Goal: Feedback & Contribution: Submit feedback/report problem

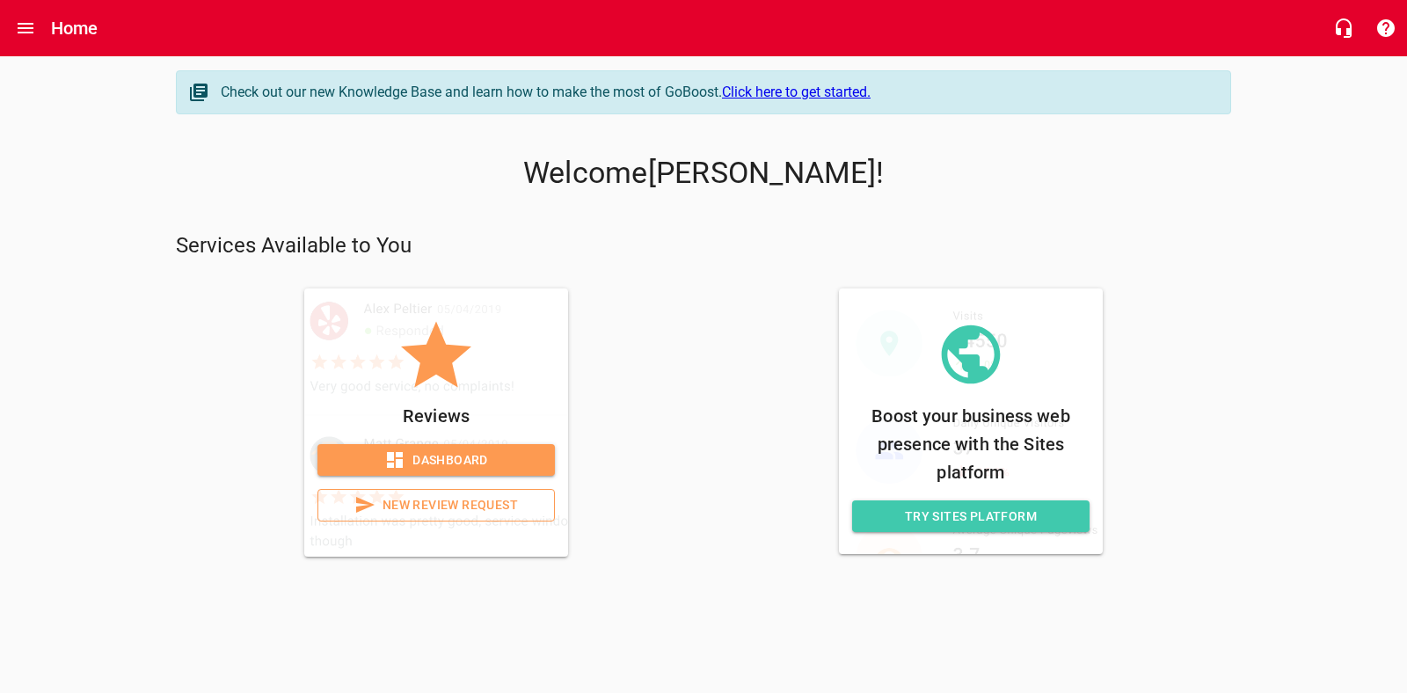
click at [421, 462] on span "Dashboard" at bounding box center [435, 460] width 209 height 22
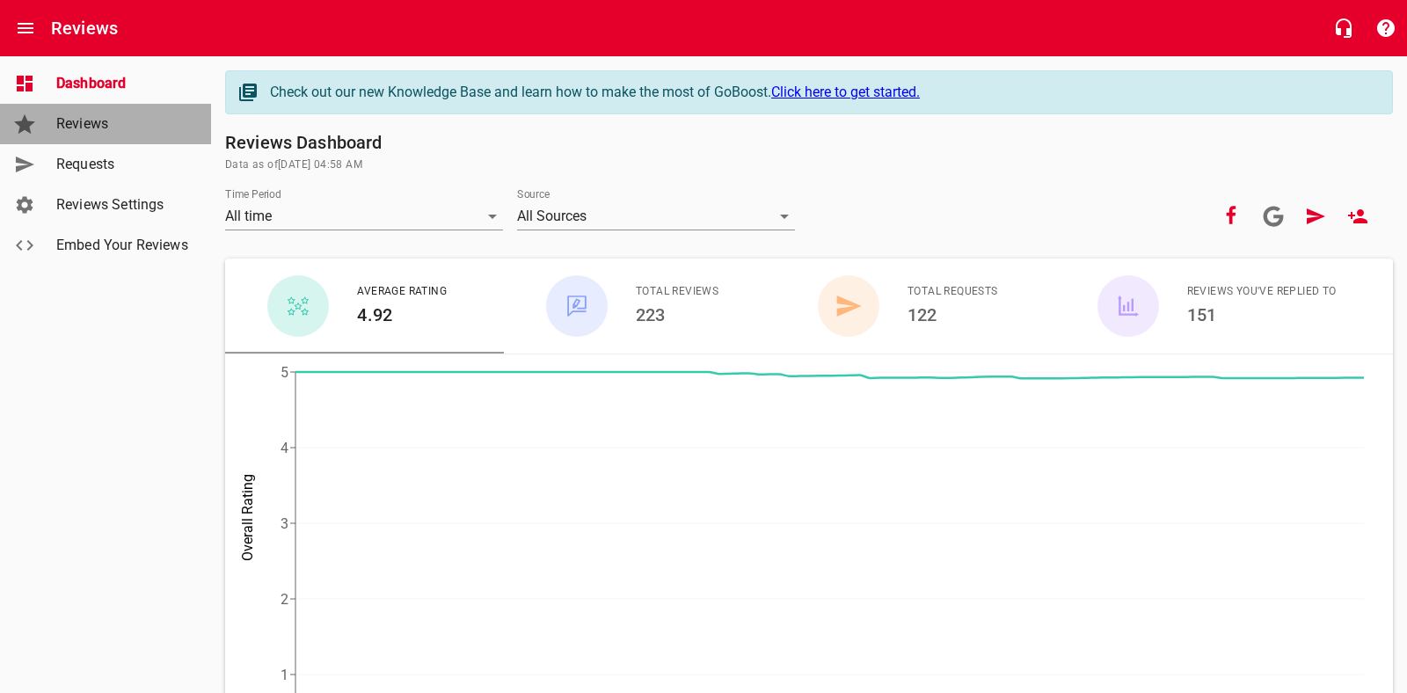
click at [67, 131] on span "Reviews" at bounding box center [123, 123] width 134 height 21
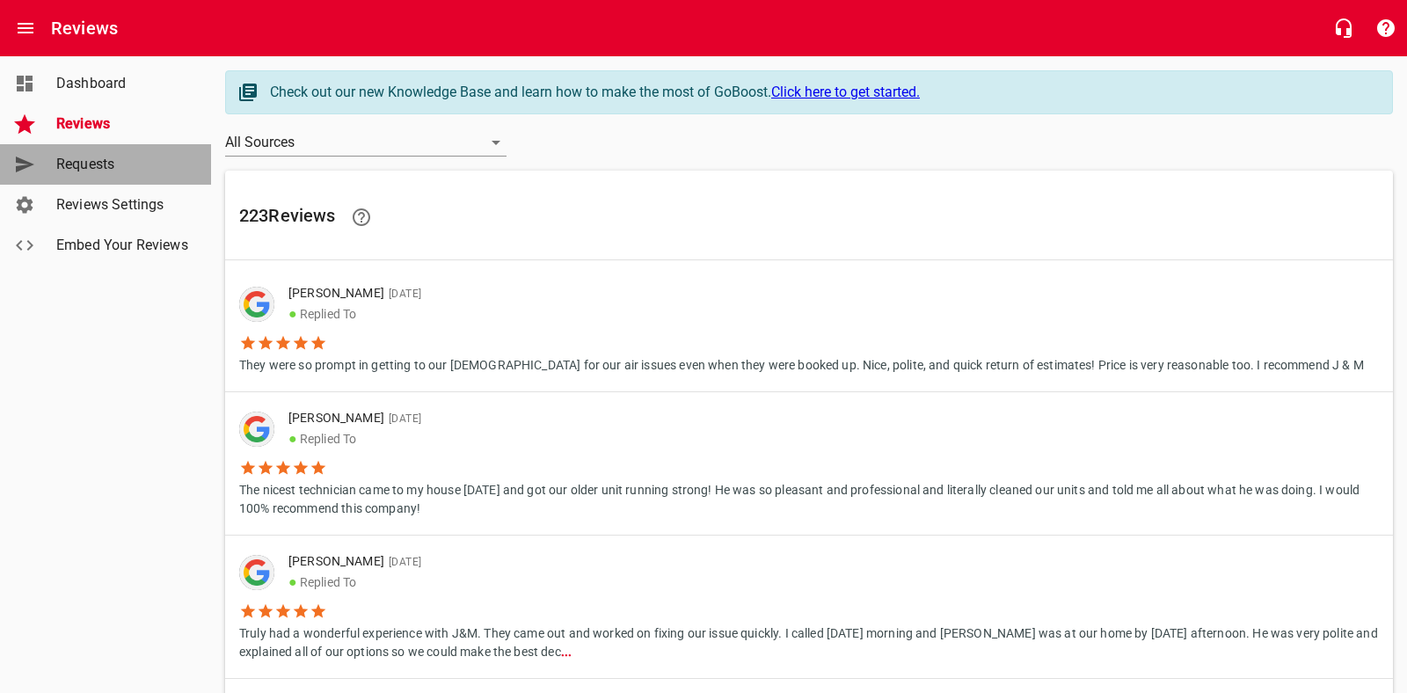
click at [75, 168] on span "Requests" at bounding box center [123, 164] width 134 height 21
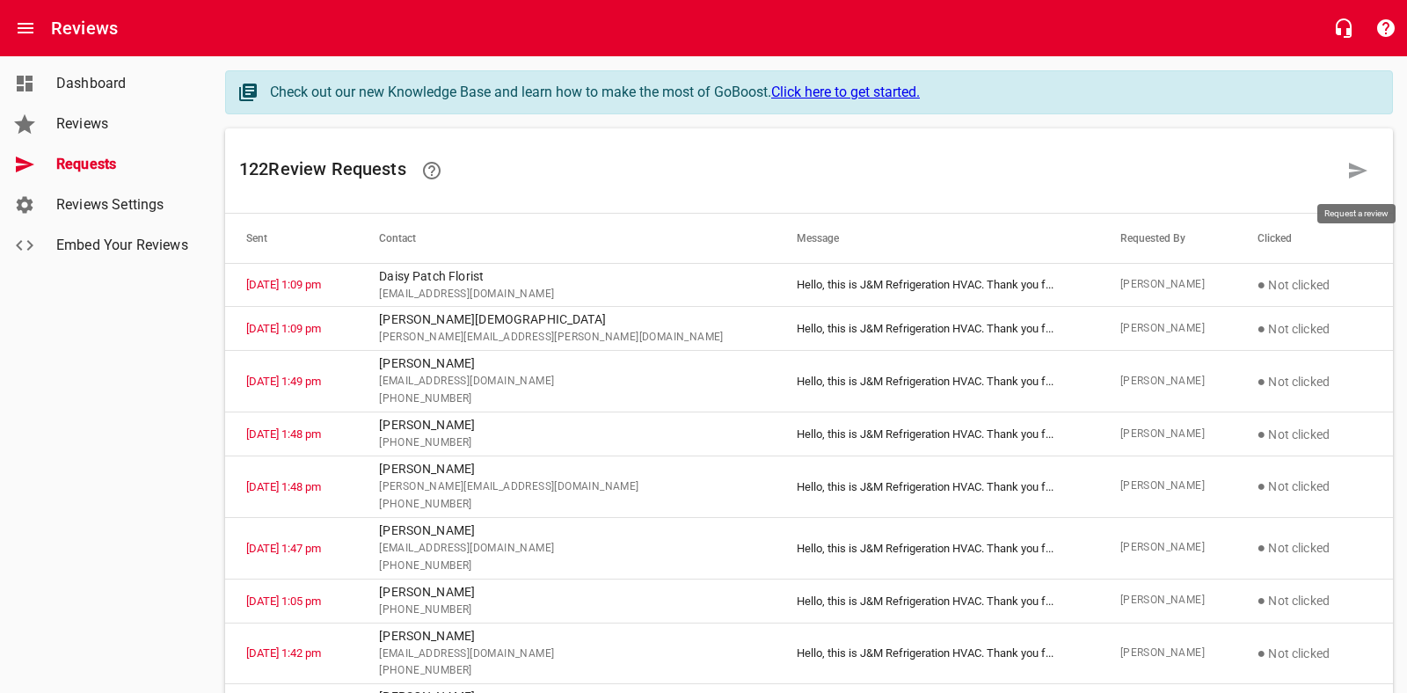
click at [1352, 171] on icon at bounding box center [1358, 171] width 18 height 16
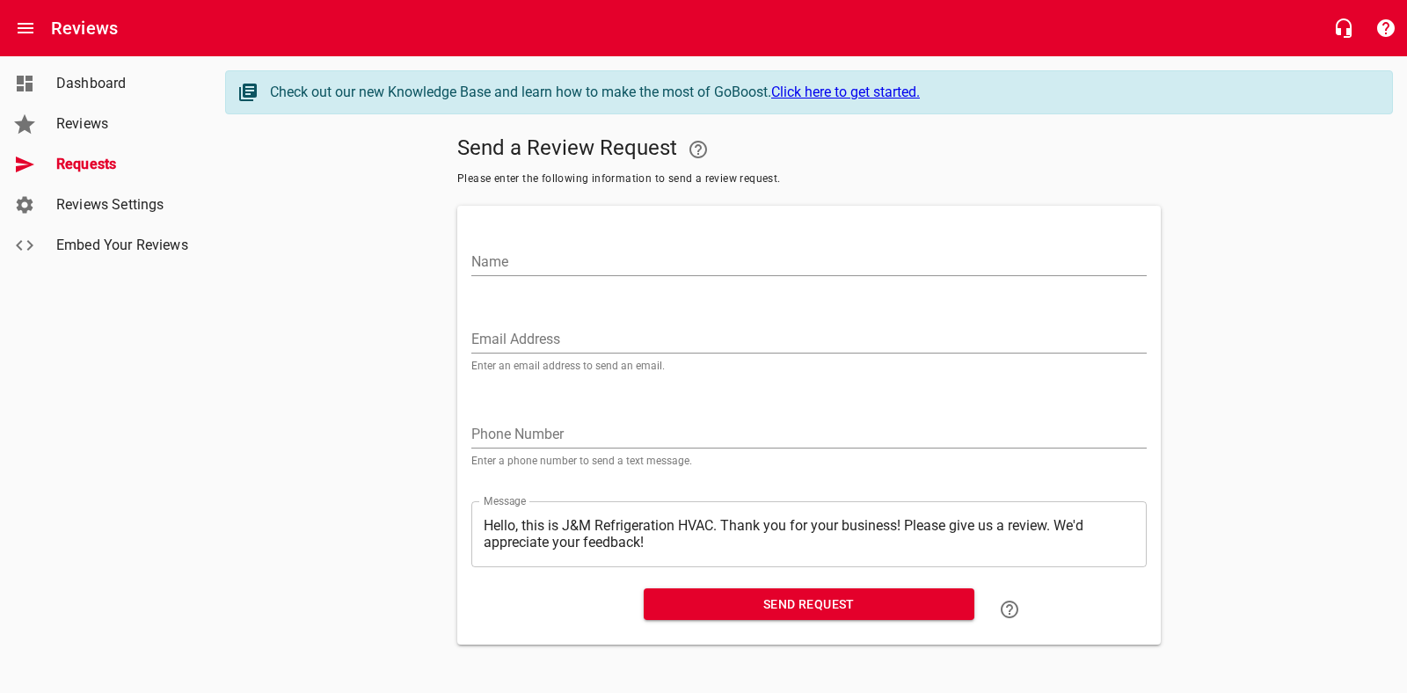
click at [540, 259] on input "Name" at bounding box center [808, 262] width 675 height 28
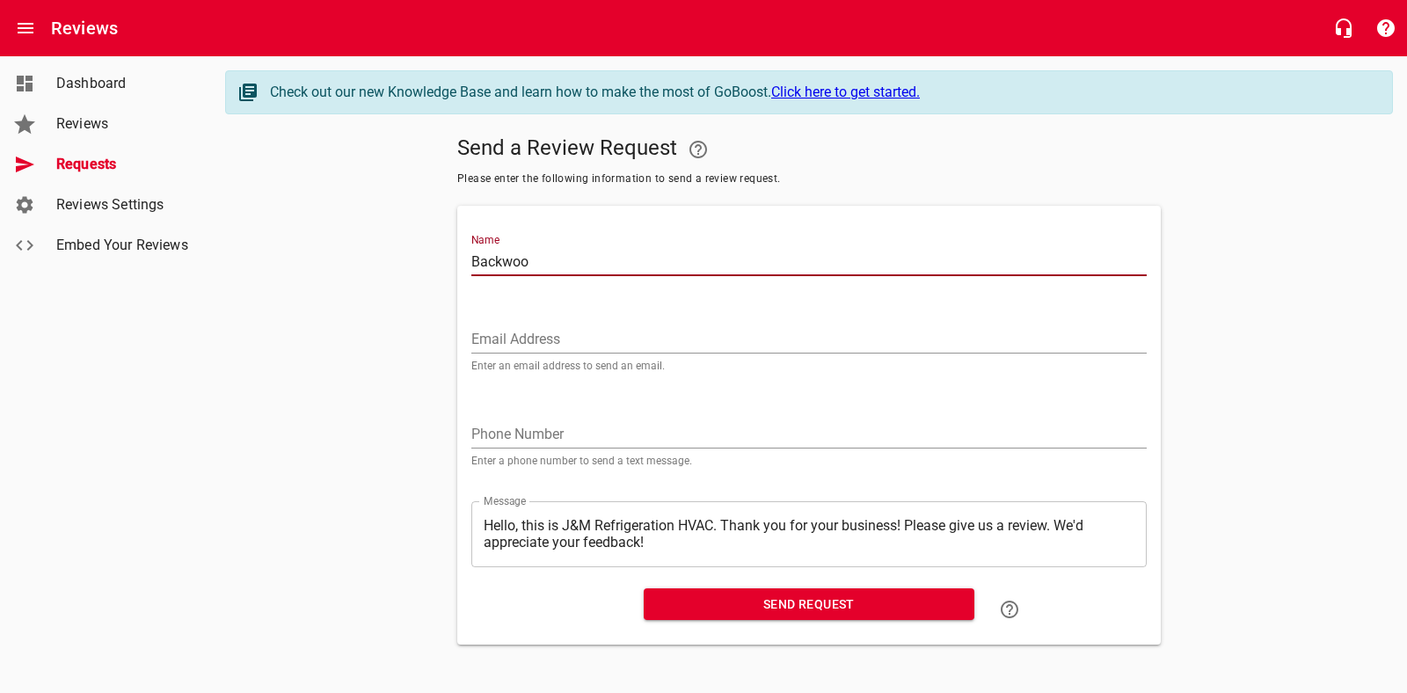
type input "Backwoods BBQ"
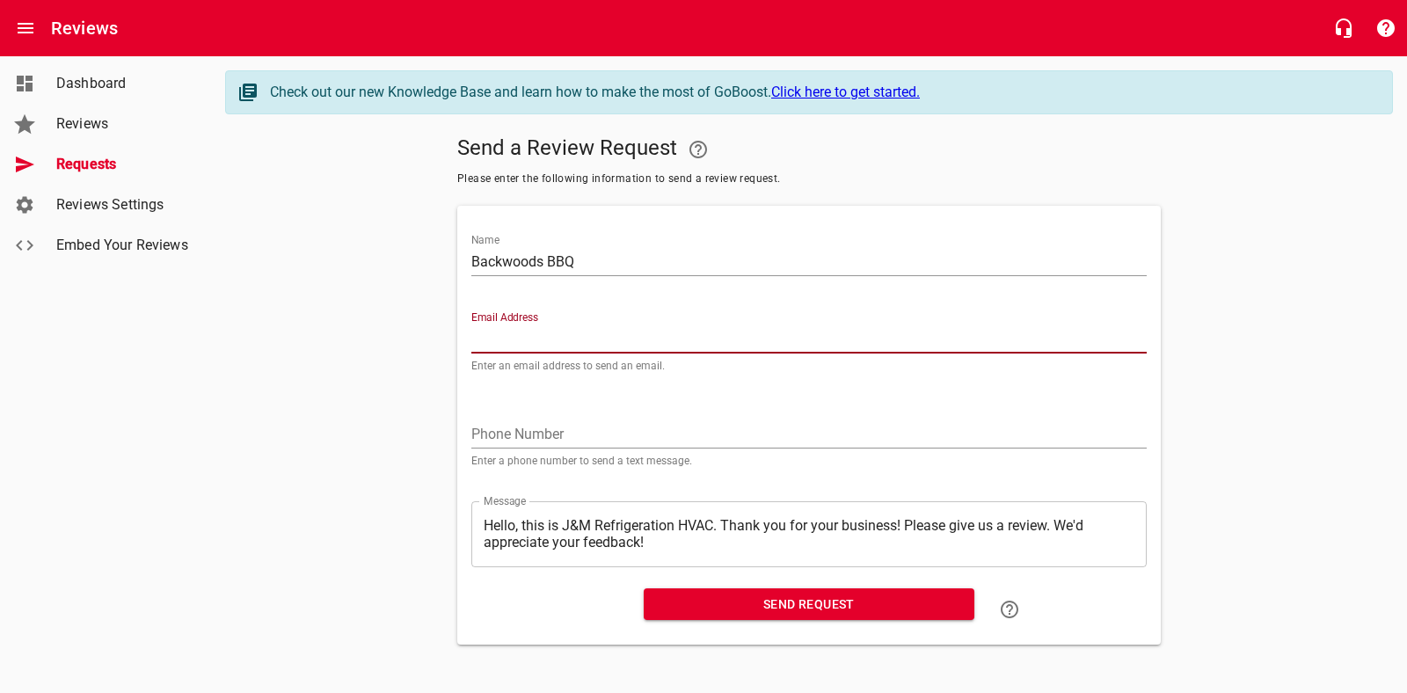
click at [543, 345] on input "Email Address" at bounding box center [808, 339] width 675 height 28
type input "[EMAIL_ADDRESS][DOMAIN_NAME]"
drag, startPoint x: 536, startPoint y: 437, endPoint x: 543, endPoint y: 428, distance: 10.7
click at [536, 437] on input "tel" at bounding box center [808, 434] width 675 height 28
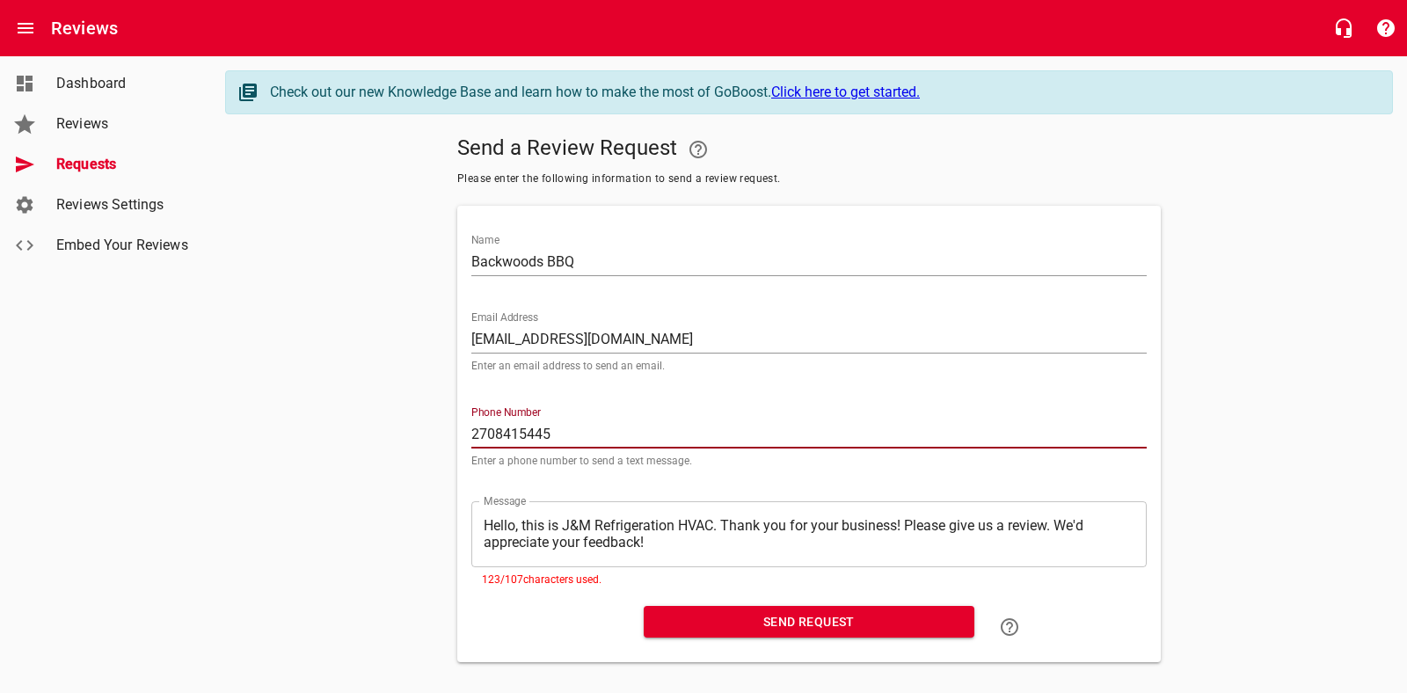
scroll to position [17, 0]
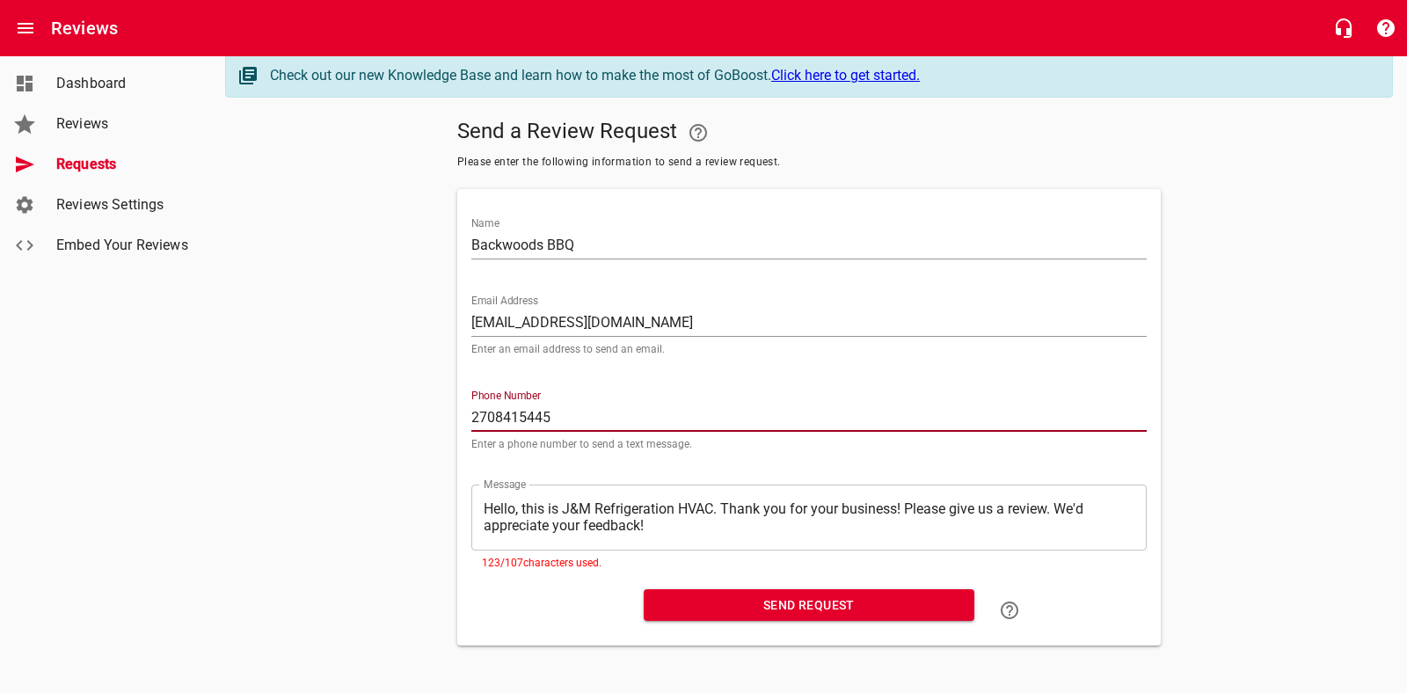
type input "2708415445"
click at [667, 528] on textarea "Hello, this is J&M Refrigeration HVAC. Thank you for your business! Please give…" at bounding box center [809, 516] width 651 height 33
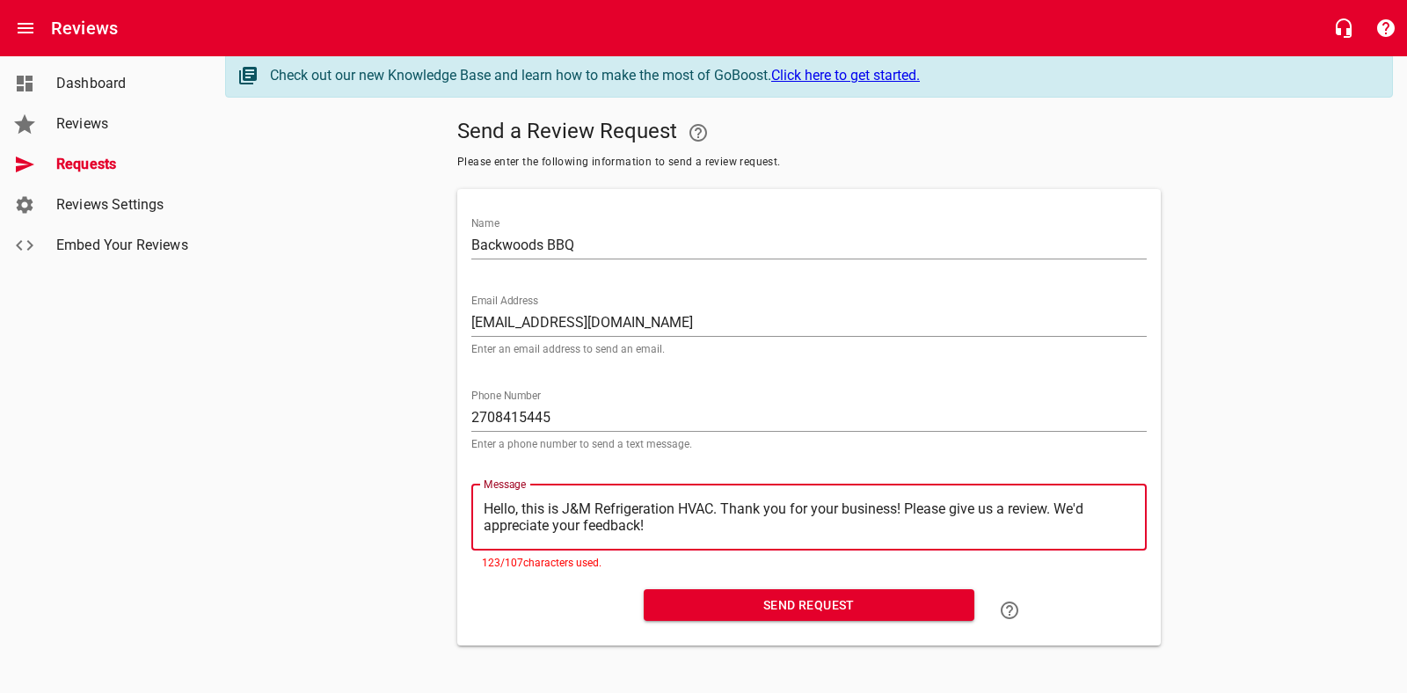
type textarea "Hello, this is J&M Refrigeration HVAC. Thank you for your business! Please give…"
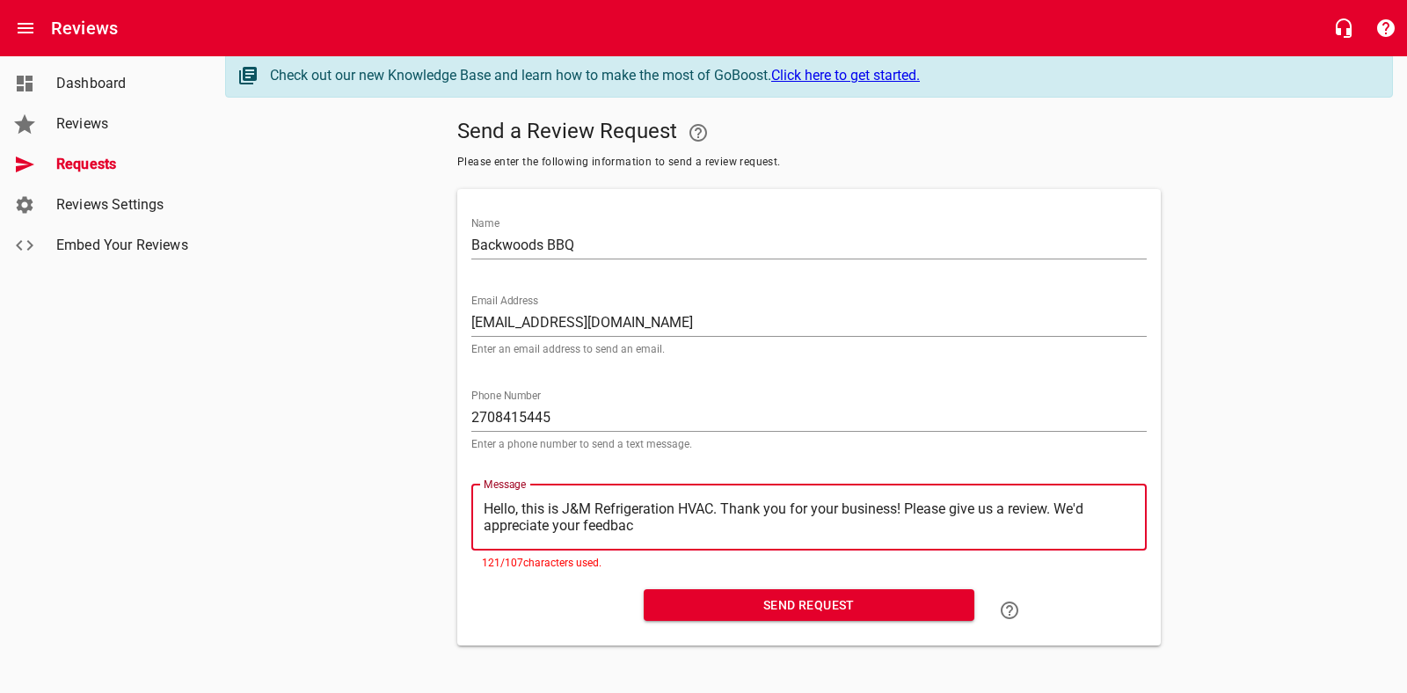
type textarea "Hello, this is J&M Refrigeration HVAC. Thank you for your business! Please give…"
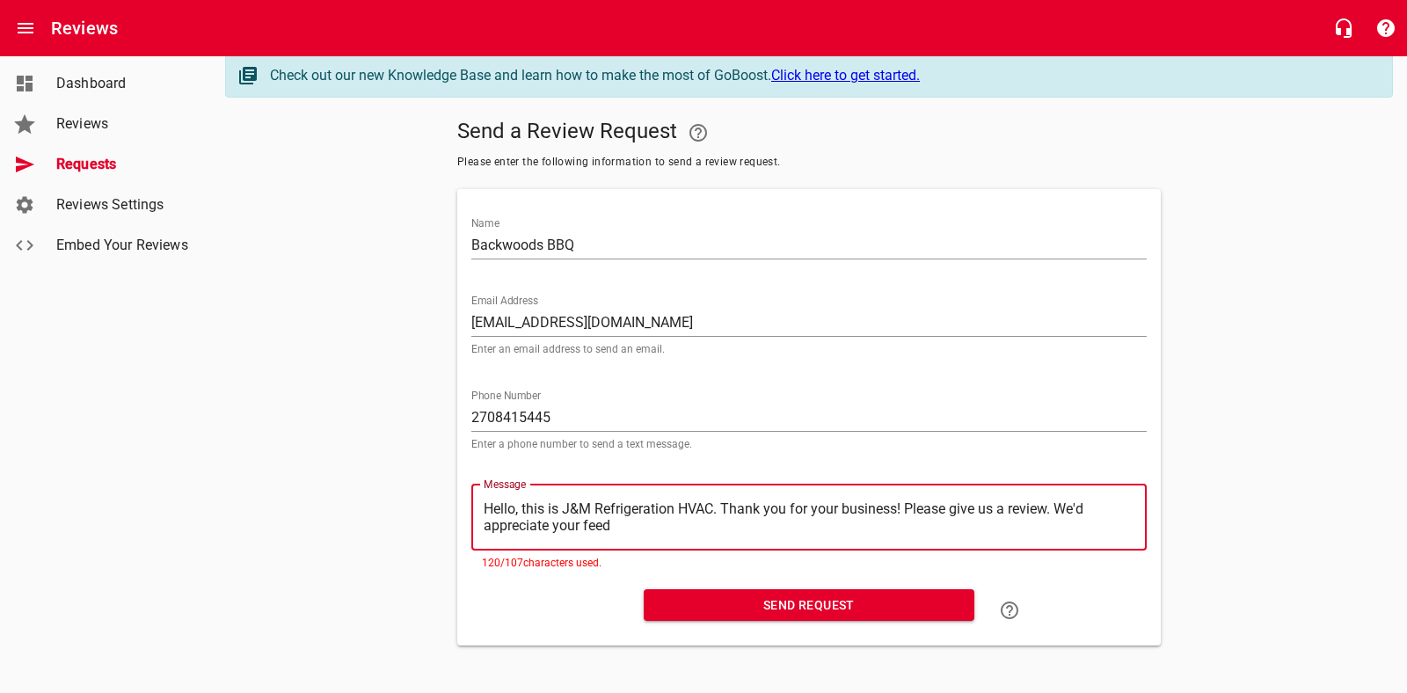
type textarea "Hello, this is J&M Refrigeration HVAC. Thank you for your business! Please give…"
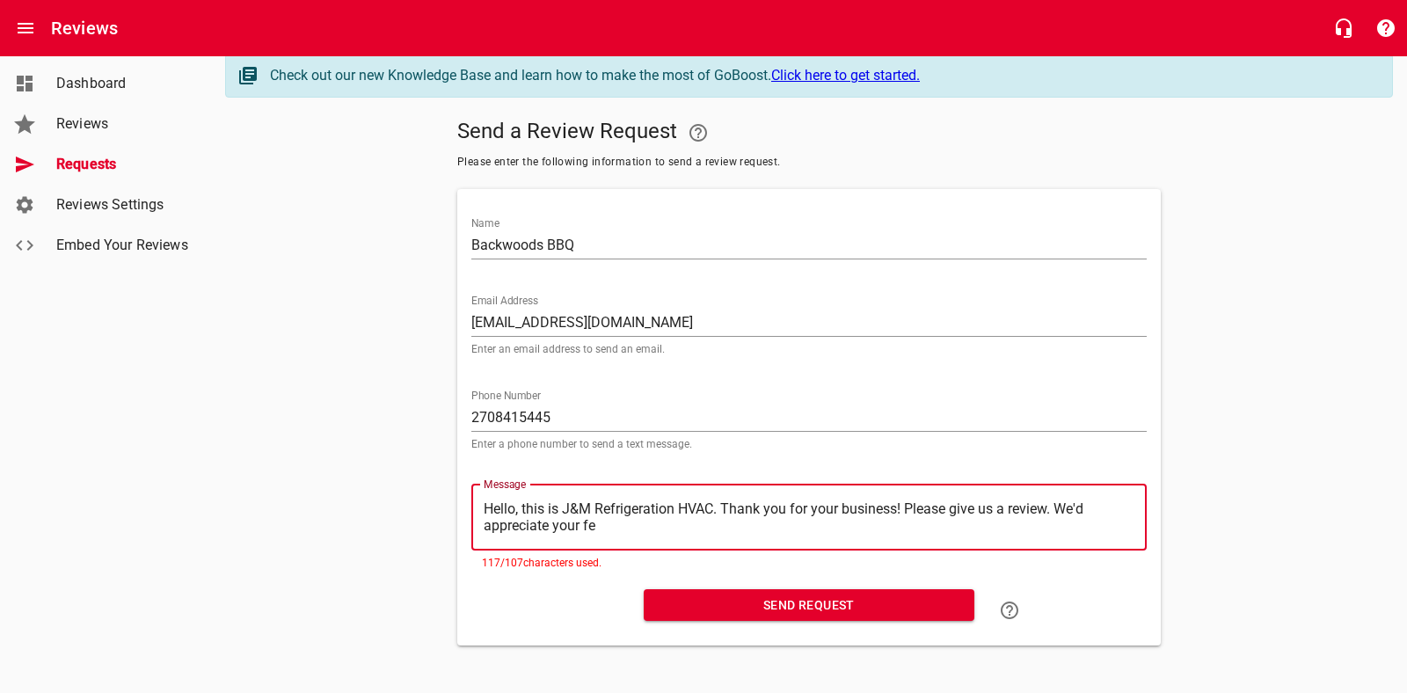
type textarea "Hello, this is J&M Refrigeration HVAC. Thank you for your business! Please give…"
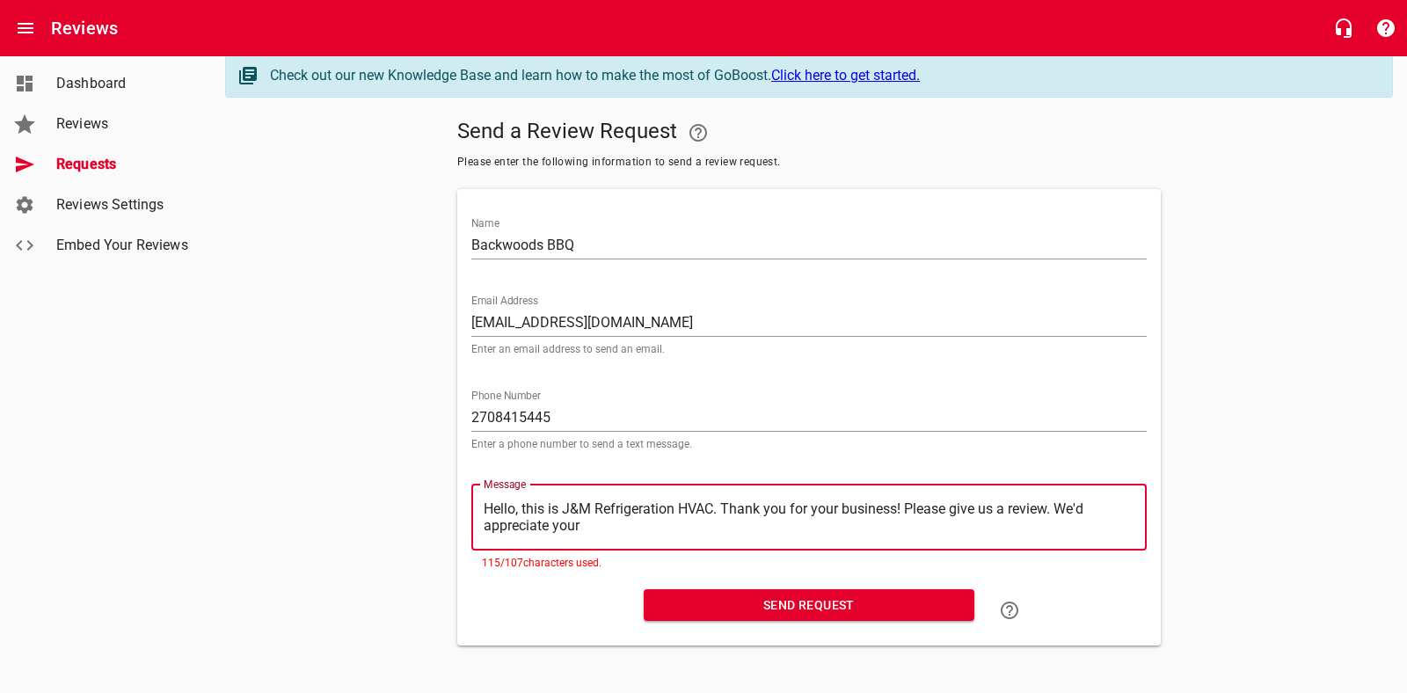
type textarea "Hello, this is J&M Refrigeration HVAC. Thank you for your business! Please give…"
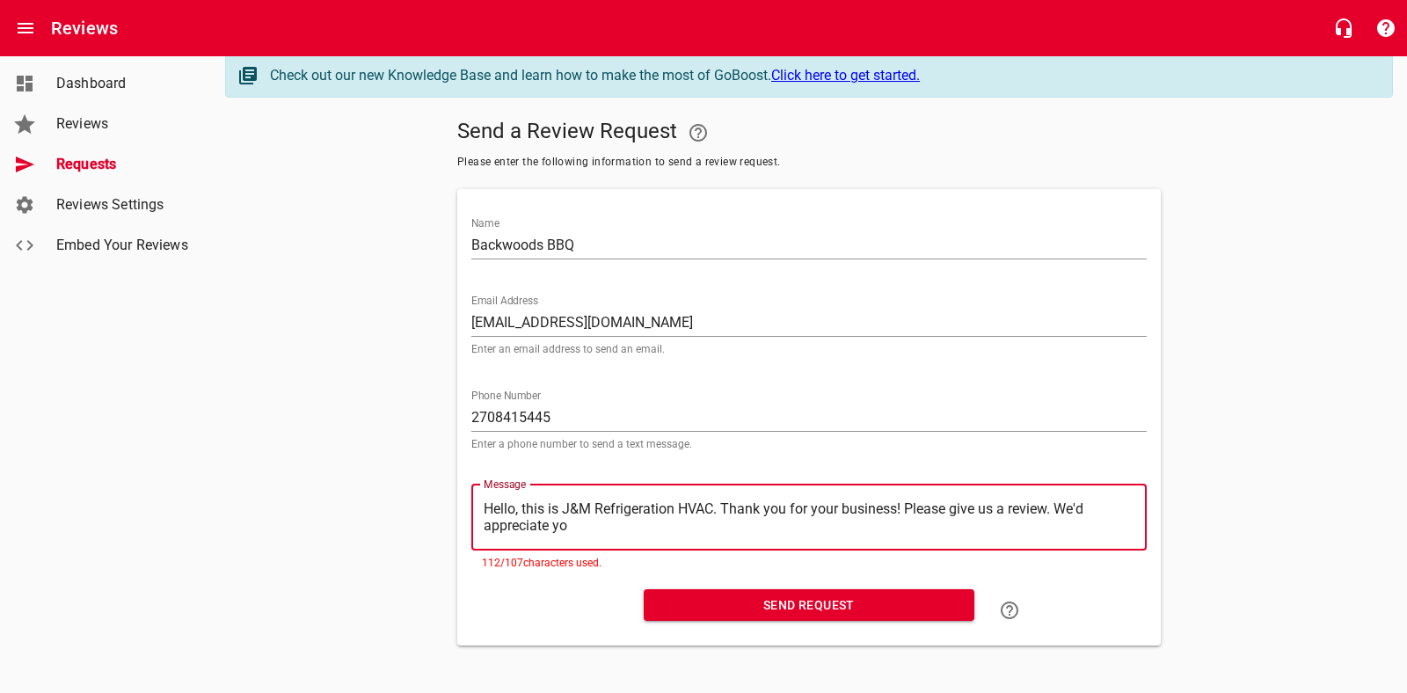
type textarea "Hello, this is J&M Refrigeration HVAC. Thank you for your business! Please give…"
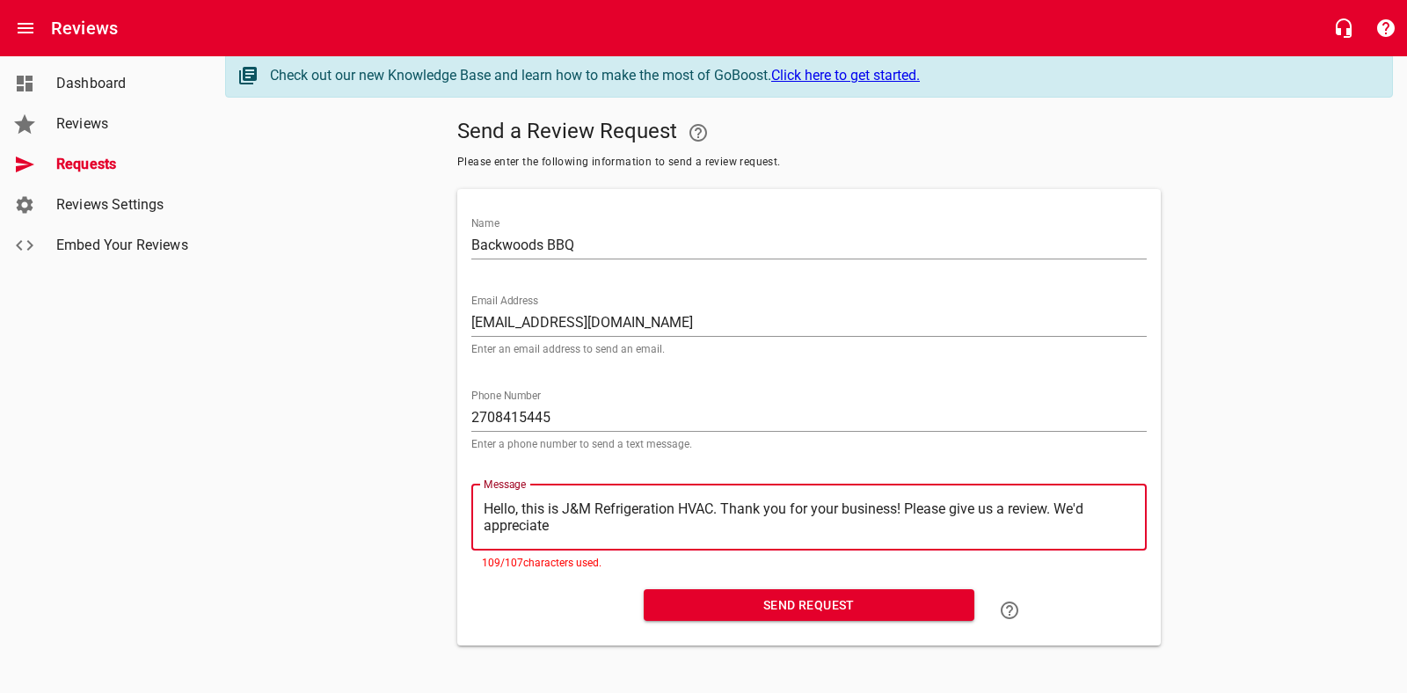
type textarea "Hello, this is J&M Refrigeration HVAC. Thank you for your business! Please give…"
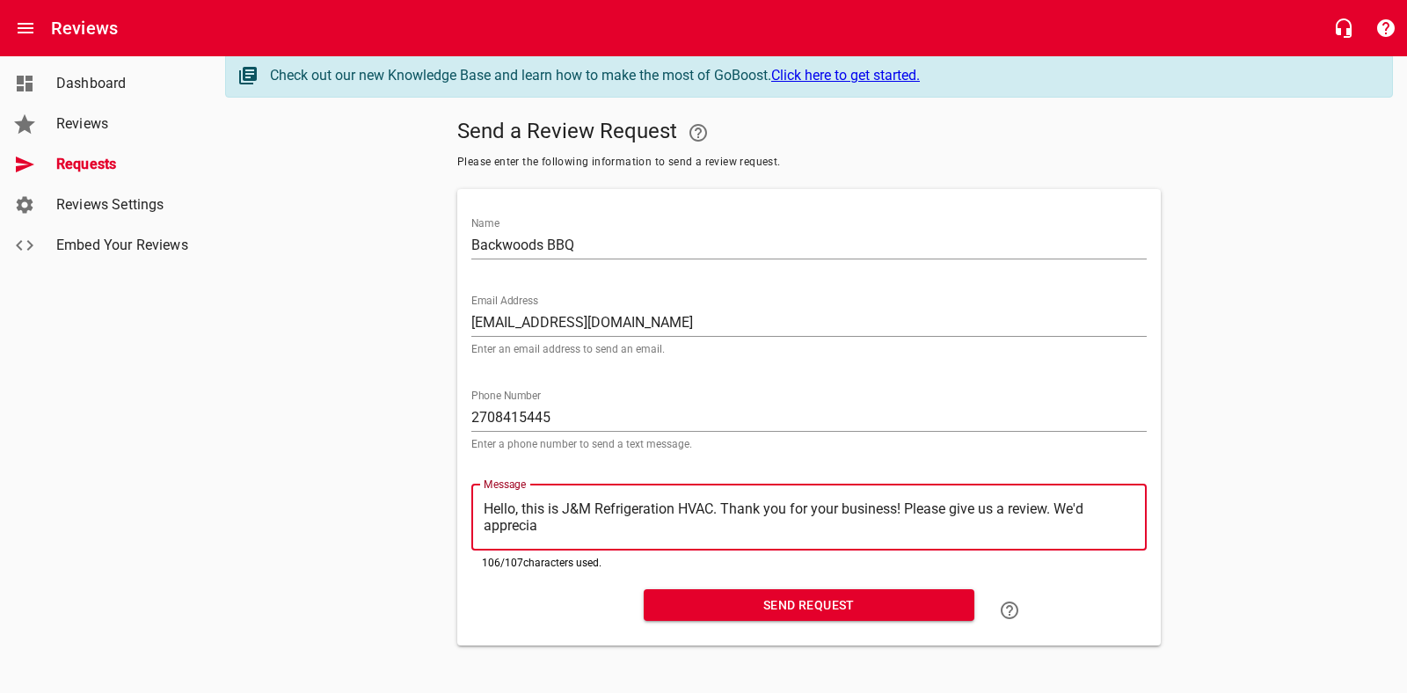
type textarea "Hello, this is J&M Refrigeration HVAC. Thank you for your business! Please give…"
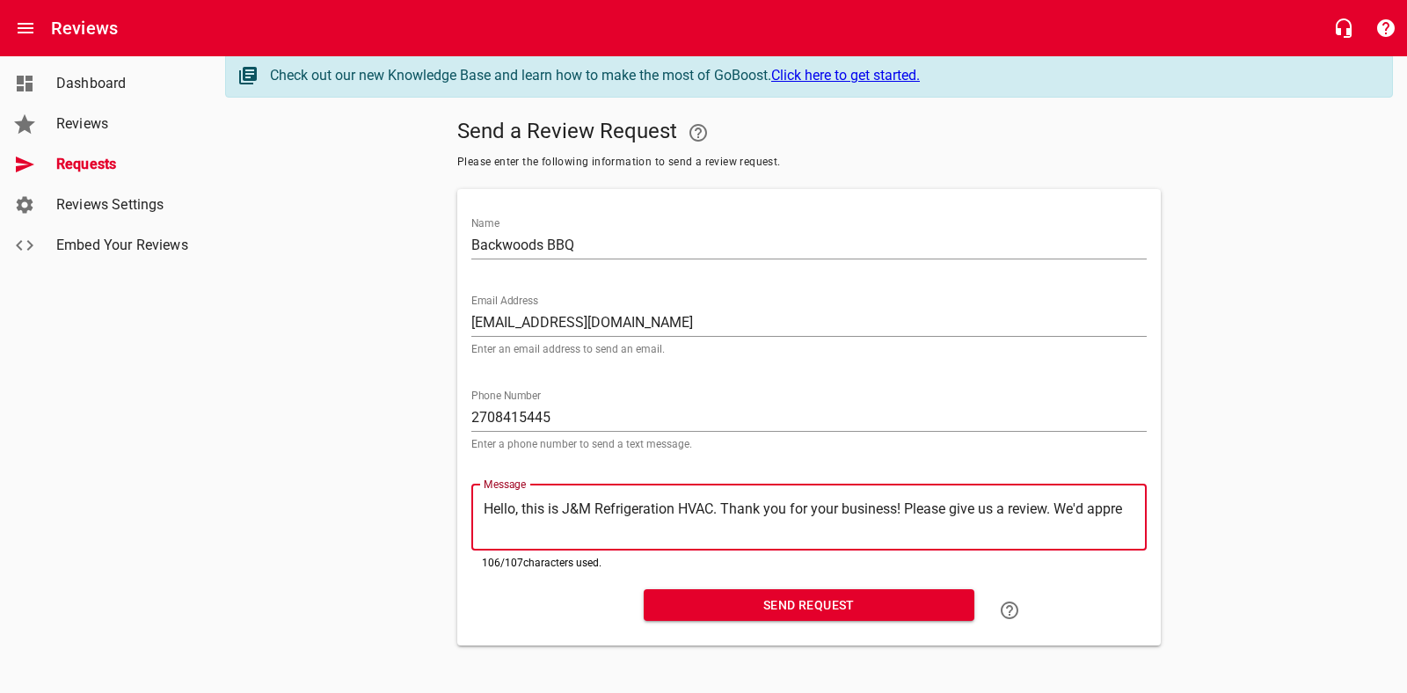
scroll to position [0, 0]
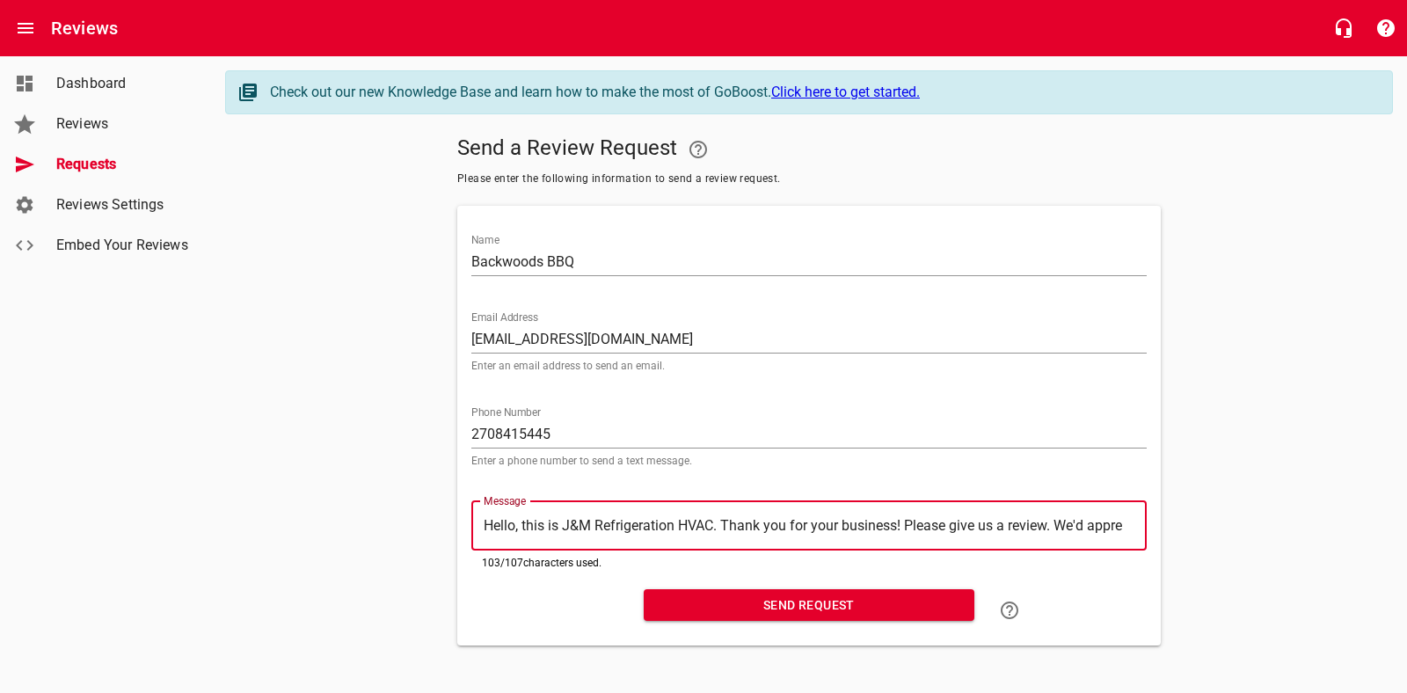
type textarea "Hello, this is J&M Refrigeration HVAC. Thank you for your business! Please give…"
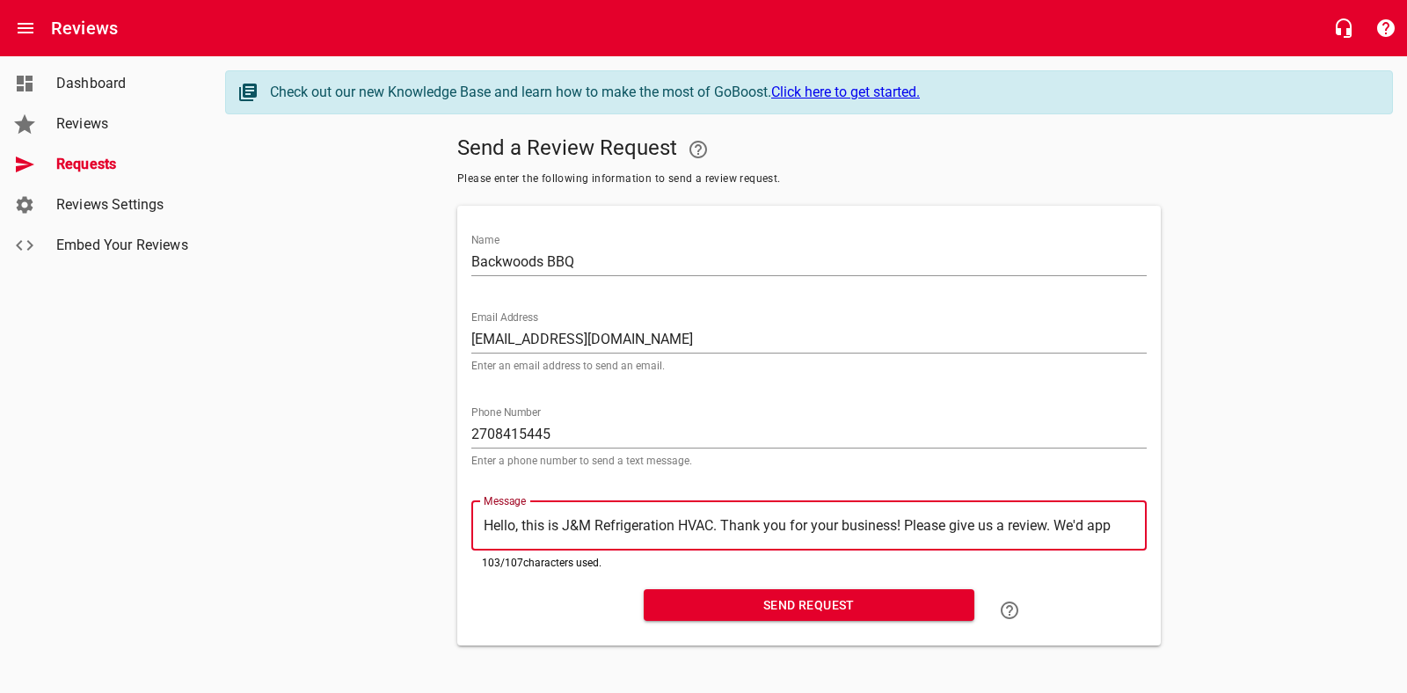
type textarea "Hello, this is J&M Refrigeration HVAC. Thank you for your business! Please give…"
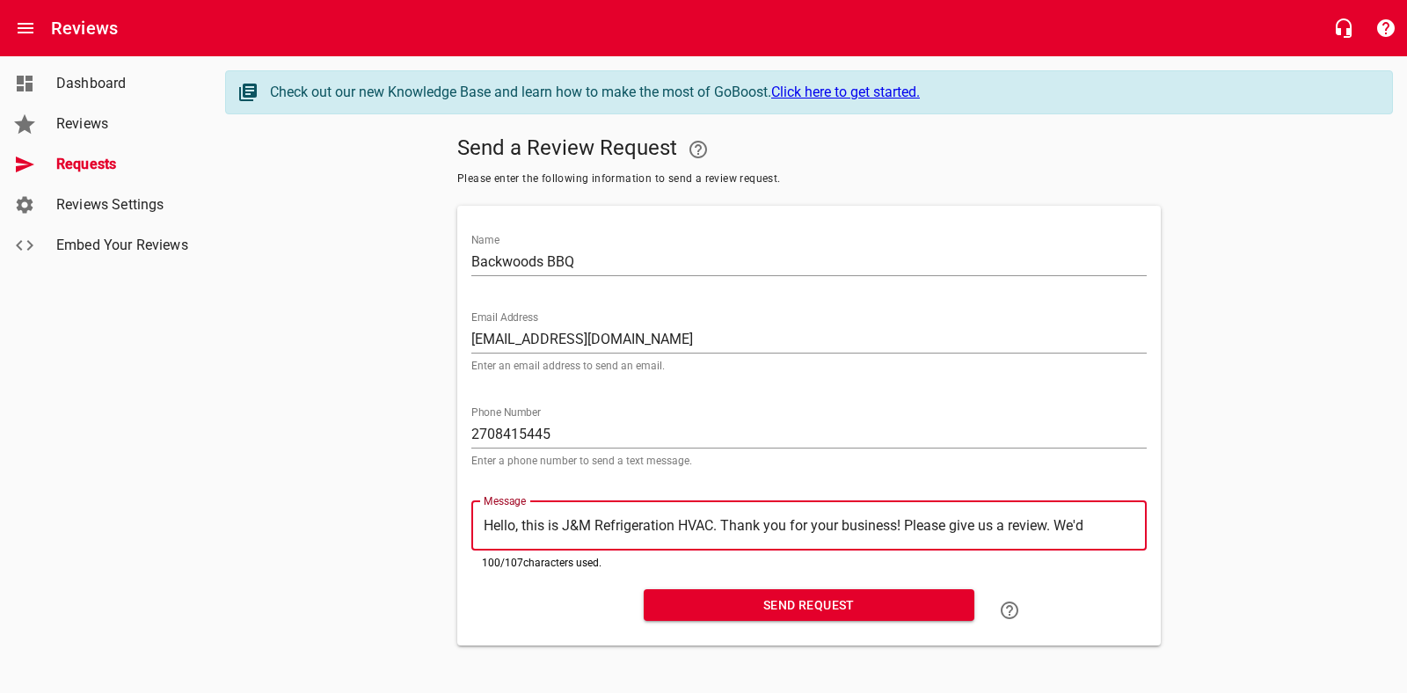
type textarea "Hello, this is J&M Refrigeration HVAC. Thank you for your business! Please give…"
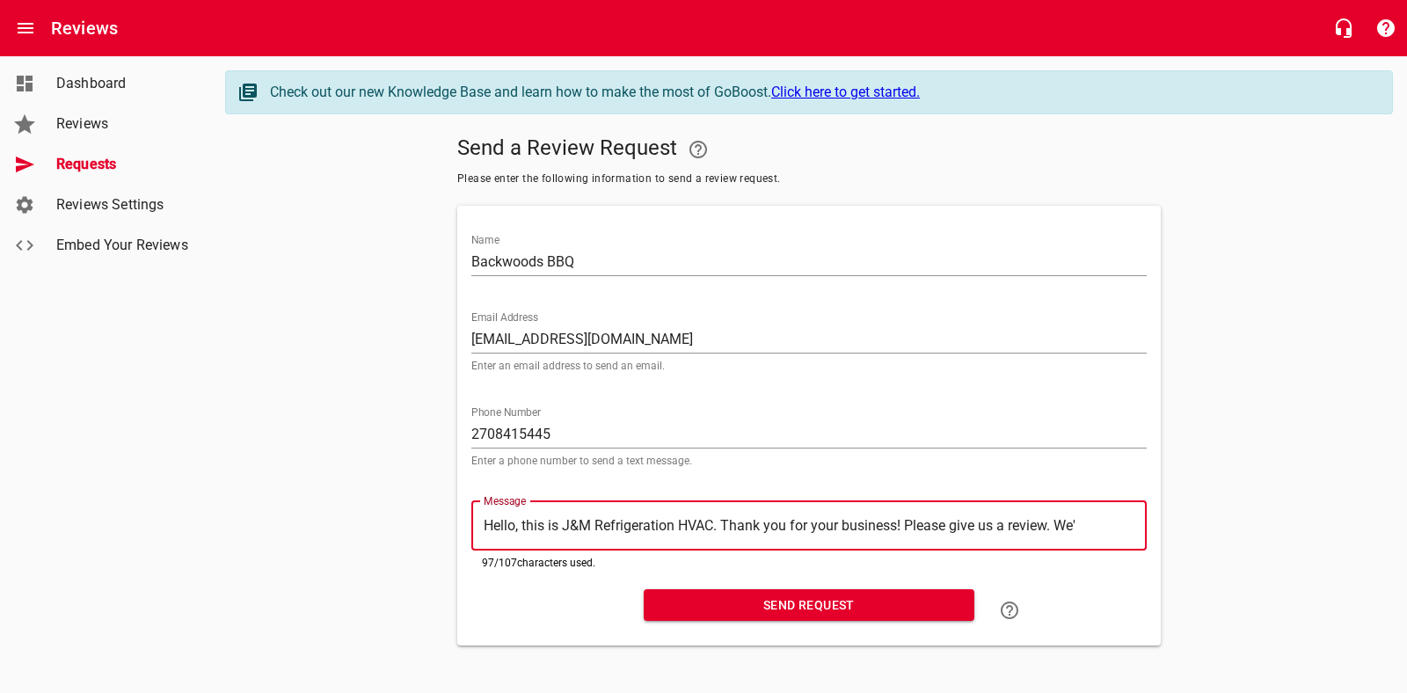
type textarea "Hello, this is J&M Refrigeration HVAC. Thank you for your business! Please give…"
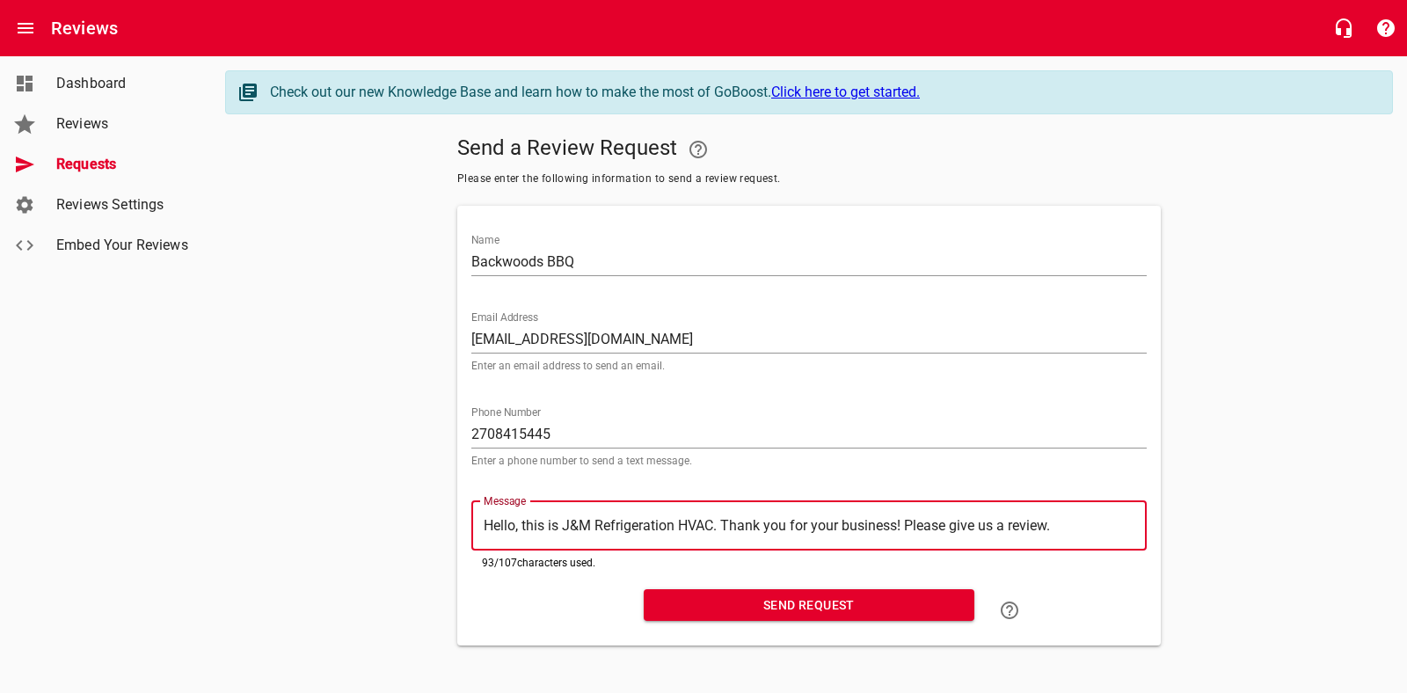
type textarea "Hello, this is J&M Refrigeration HVAC. Thank you for your business! Please give…"
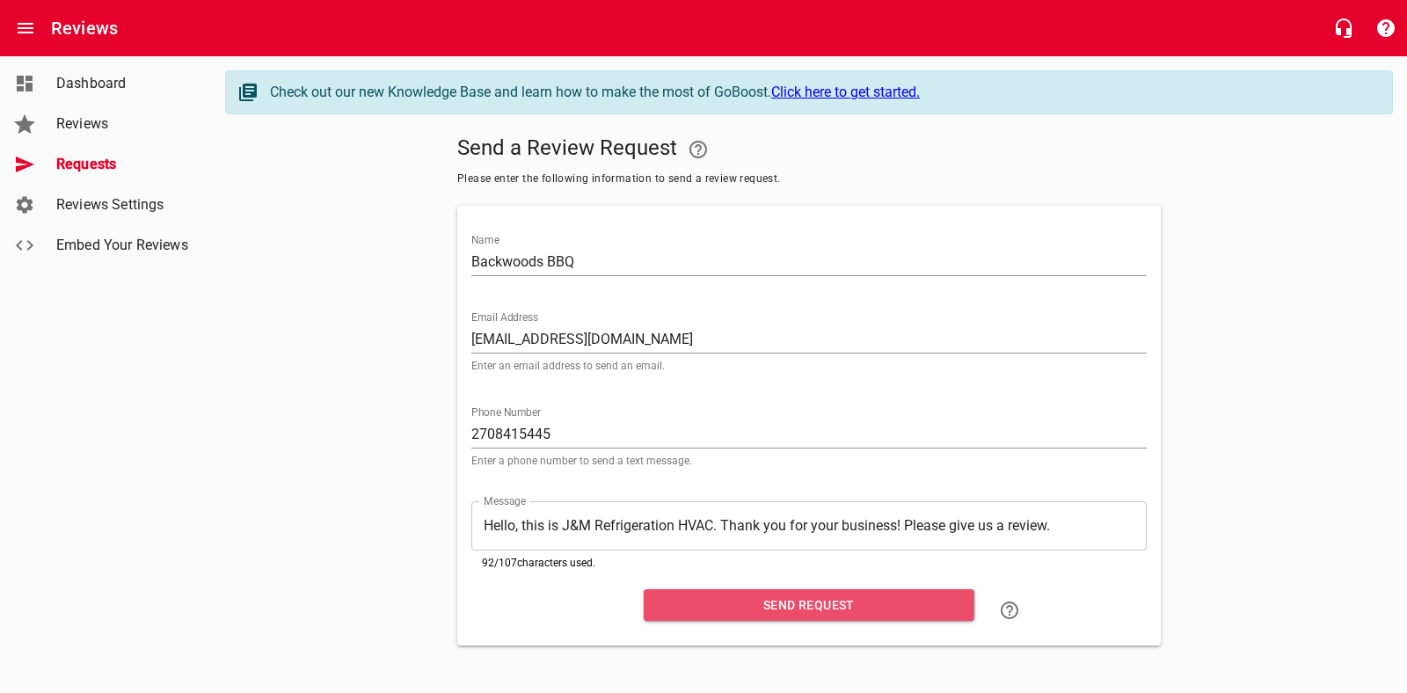
click at [751, 599] on span "Send Request" at bounding box center [809, 605] width 302 height 22
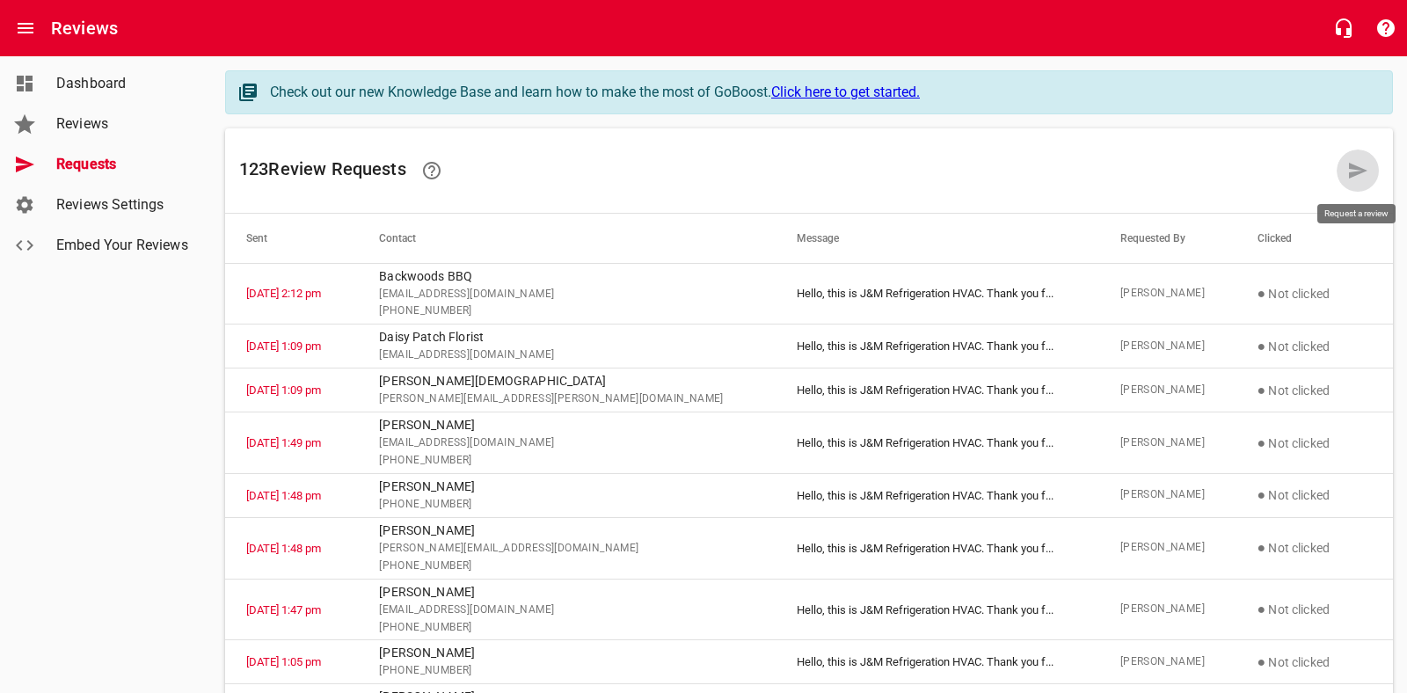
click at [1359, 171] on icon at bounding box center [1358, 171] width 18 height 16
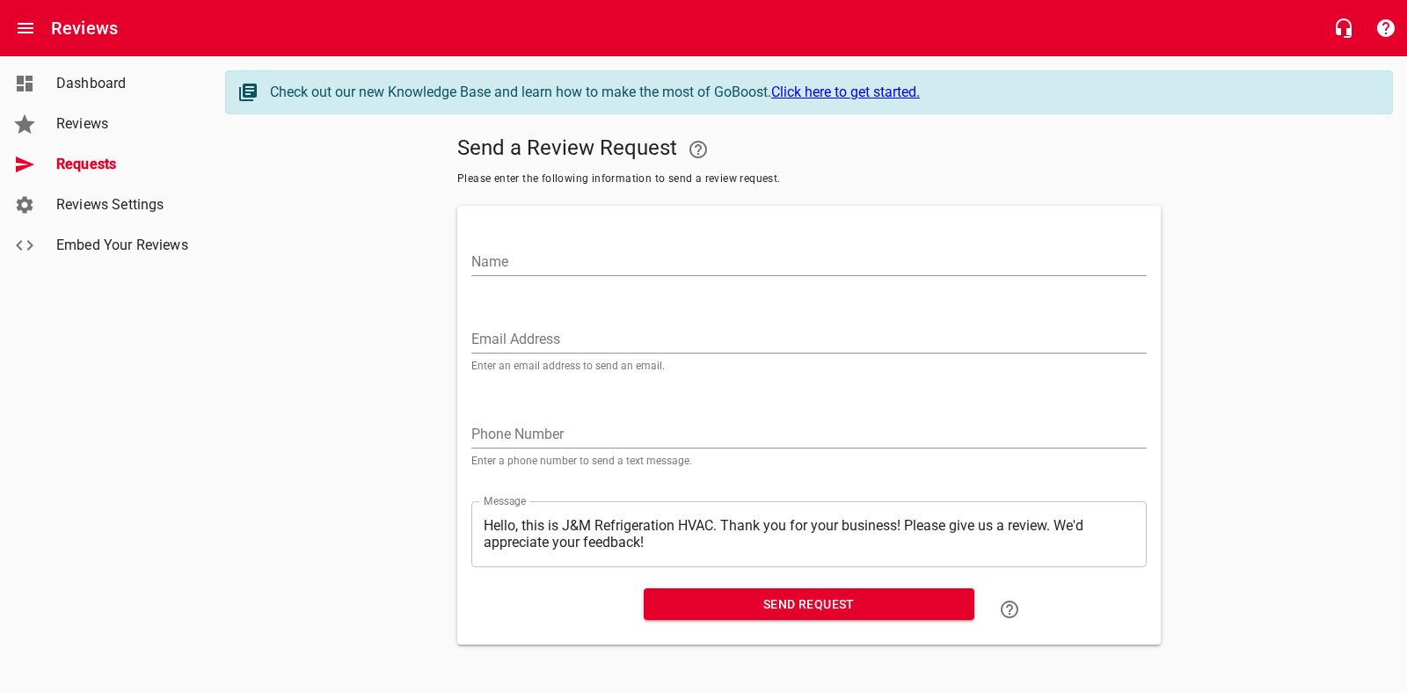
drag, startPoint x: 558, startPoint y: 261, endPoint x: 548, endPoint y: 260, distance: 10.6
click at [557, 261] on input "Name" at bounding box center [808, 262] width 675 height 28
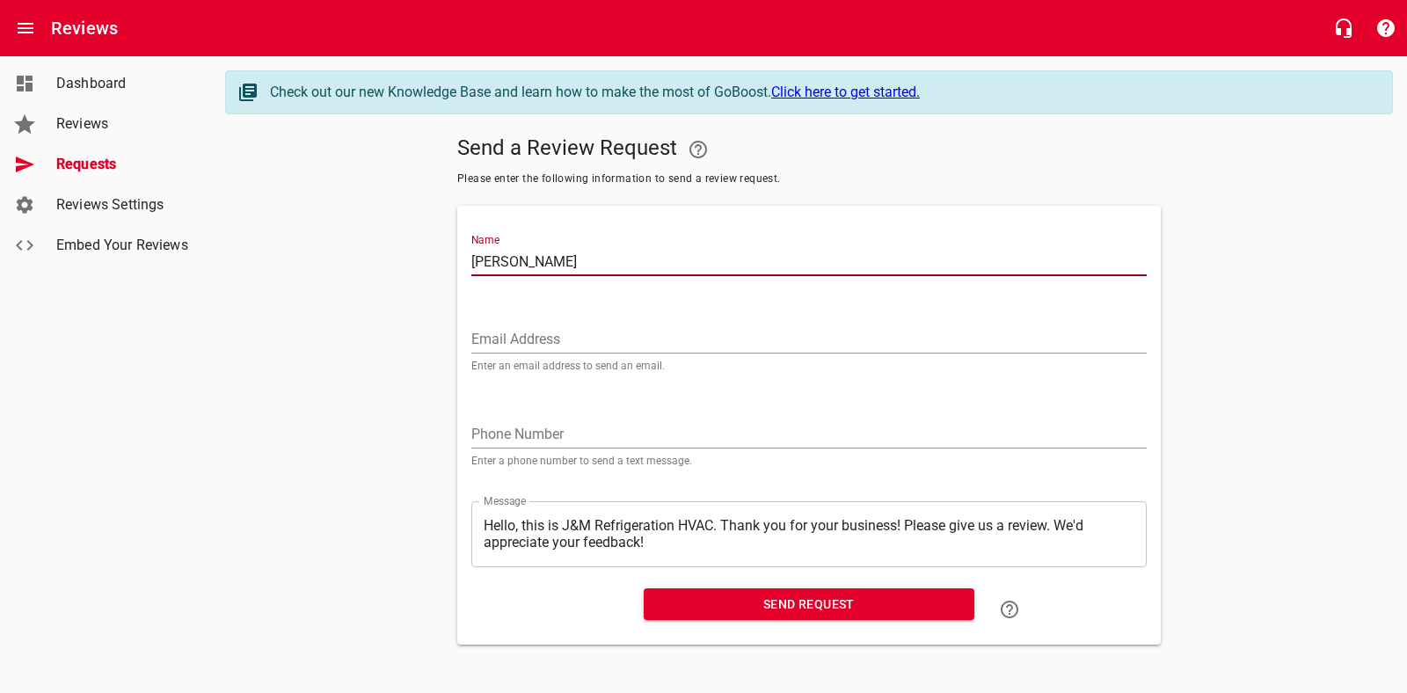
type input "[PERSON_NAME]"
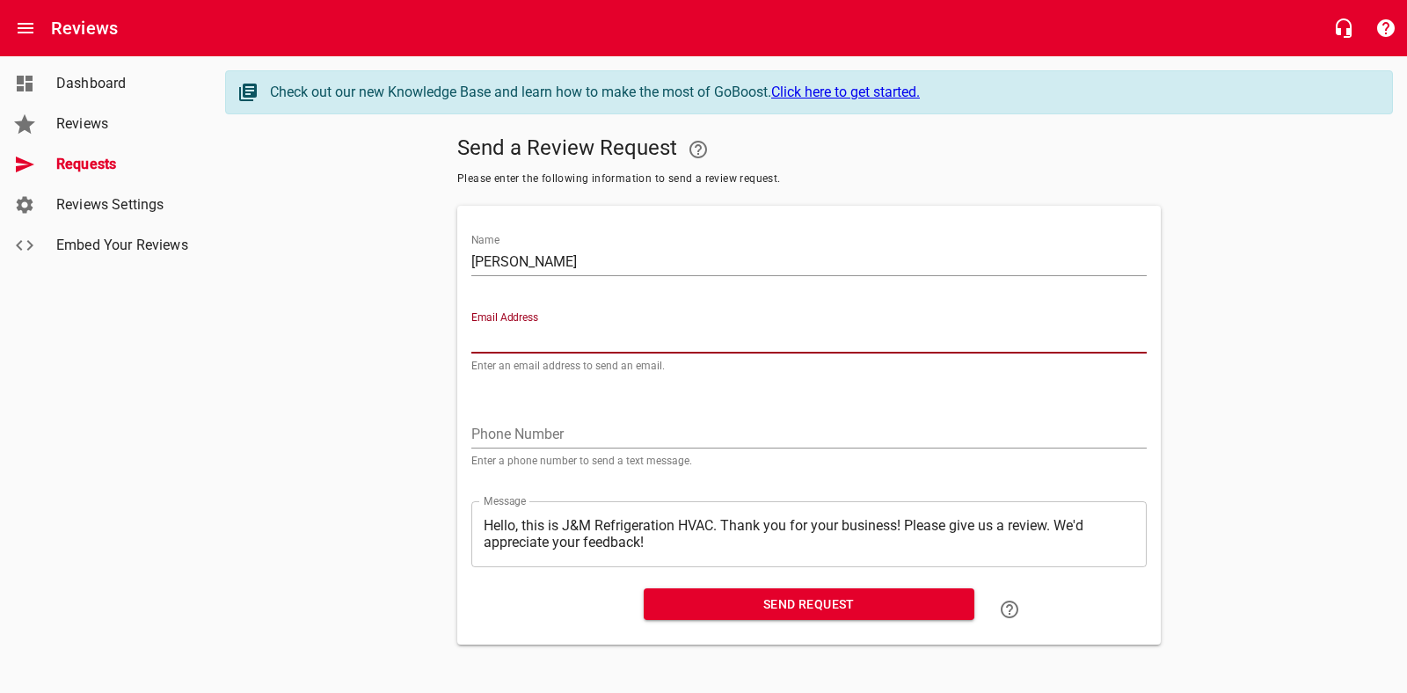
drag, startPoint x: 534, startPoint y: 337, endPoint x: 482, endPoint y: 319, distance: 54.8
click at [534, 336] on input "Email Address" at bounding box center [808, 339] width 675 height 28
type input "[EMAIL_ADDRESS][DOMAIN_NAME]"
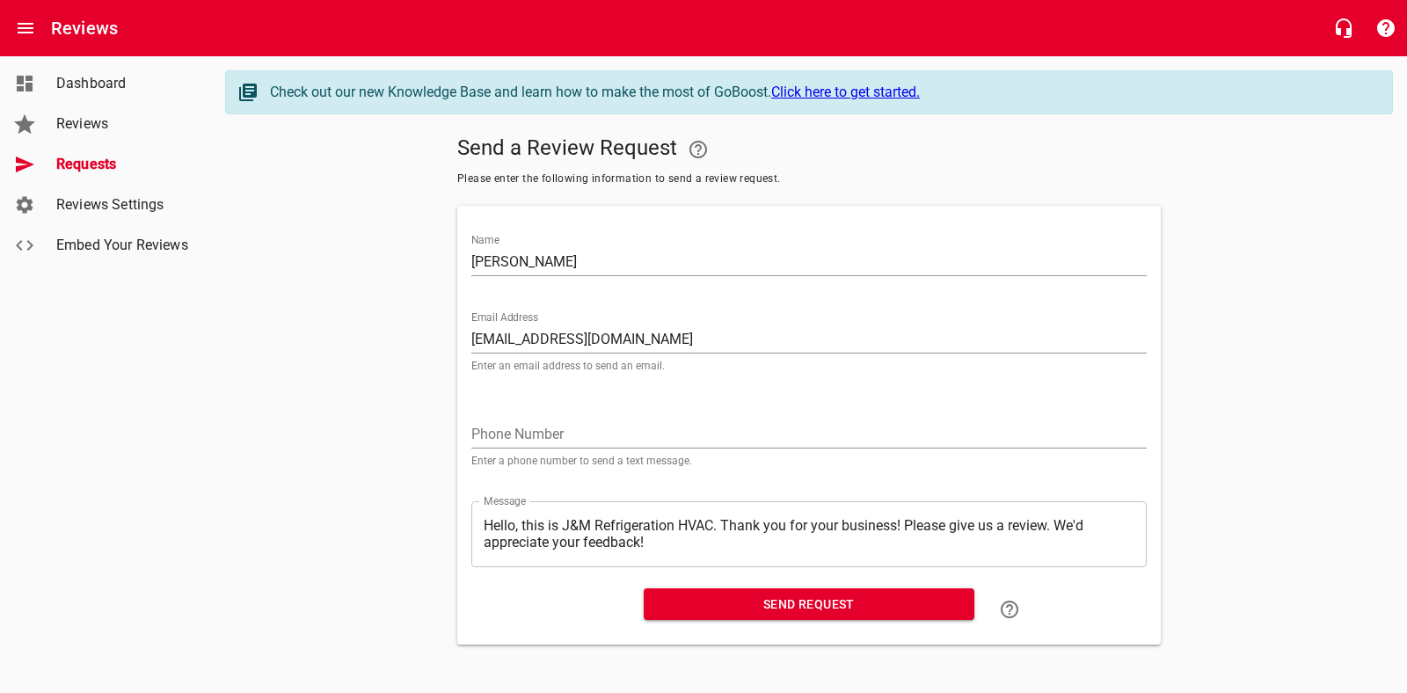
click at [542, 416] on div "Phone Number Enter a phone number to send a text message." at bounding box center [808, 436] width 675 height 60
click at [517, 427] on input "tel" at bounding box center [808, 434] width 675 height 28
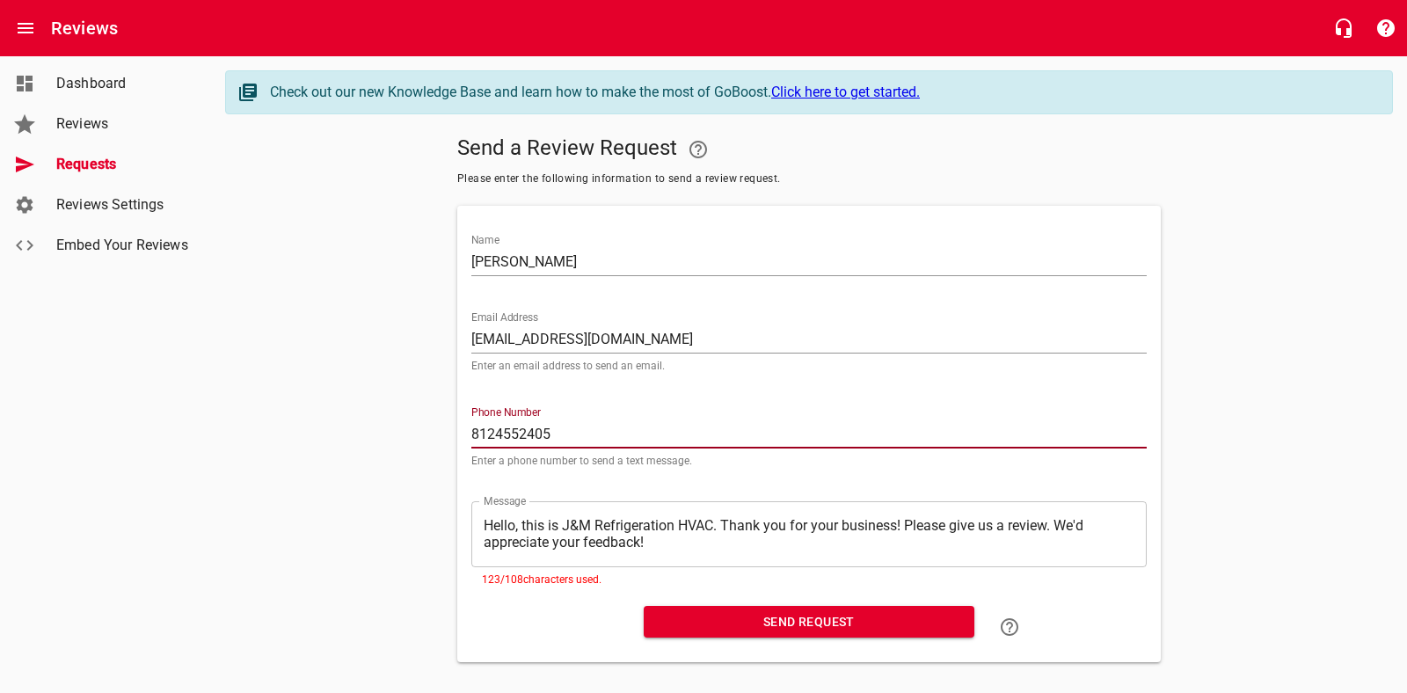
type input "8124552405"
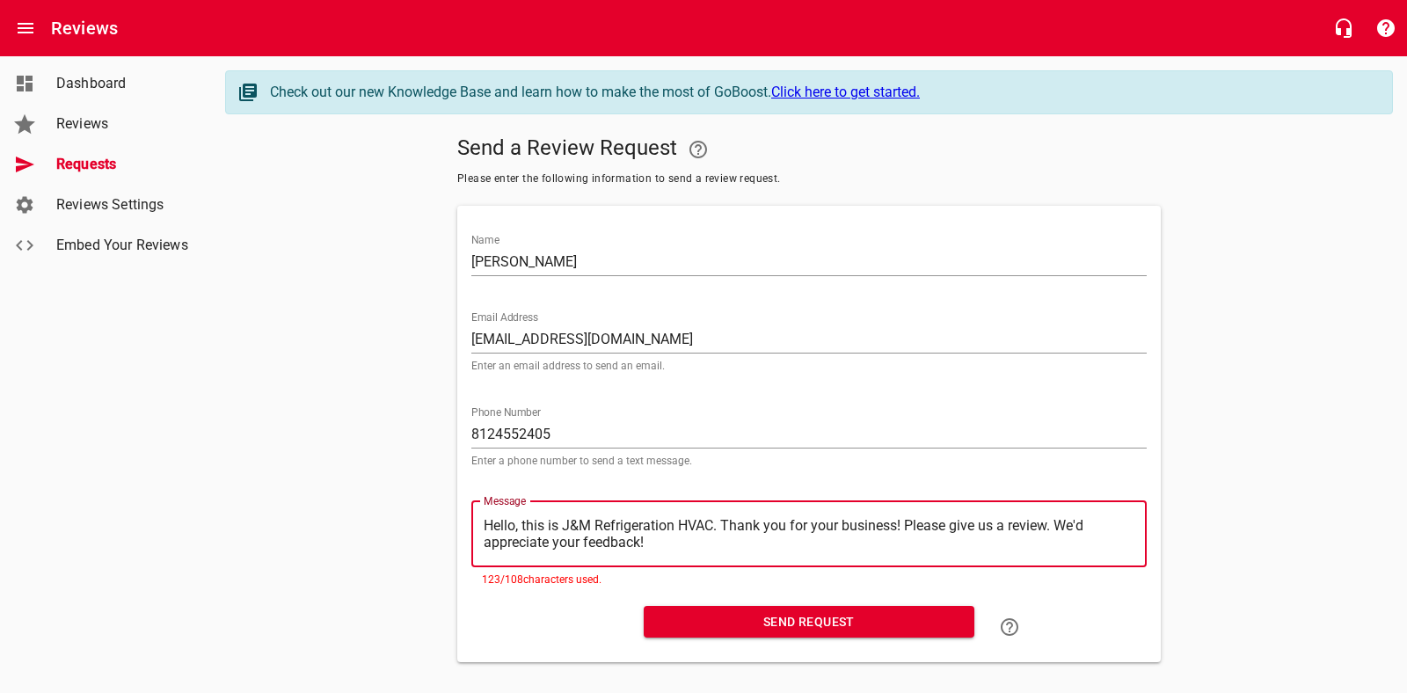
click at [659, 549] on textarea "Hello, this is J&M Refrigeration HVAC. Thank you for your business! Please give…" at bounding box center [809, 533] width 651 height 33
type textarea "Hello, this is J&M Refrigeration HVAC. Thank you for your business! Please give…"
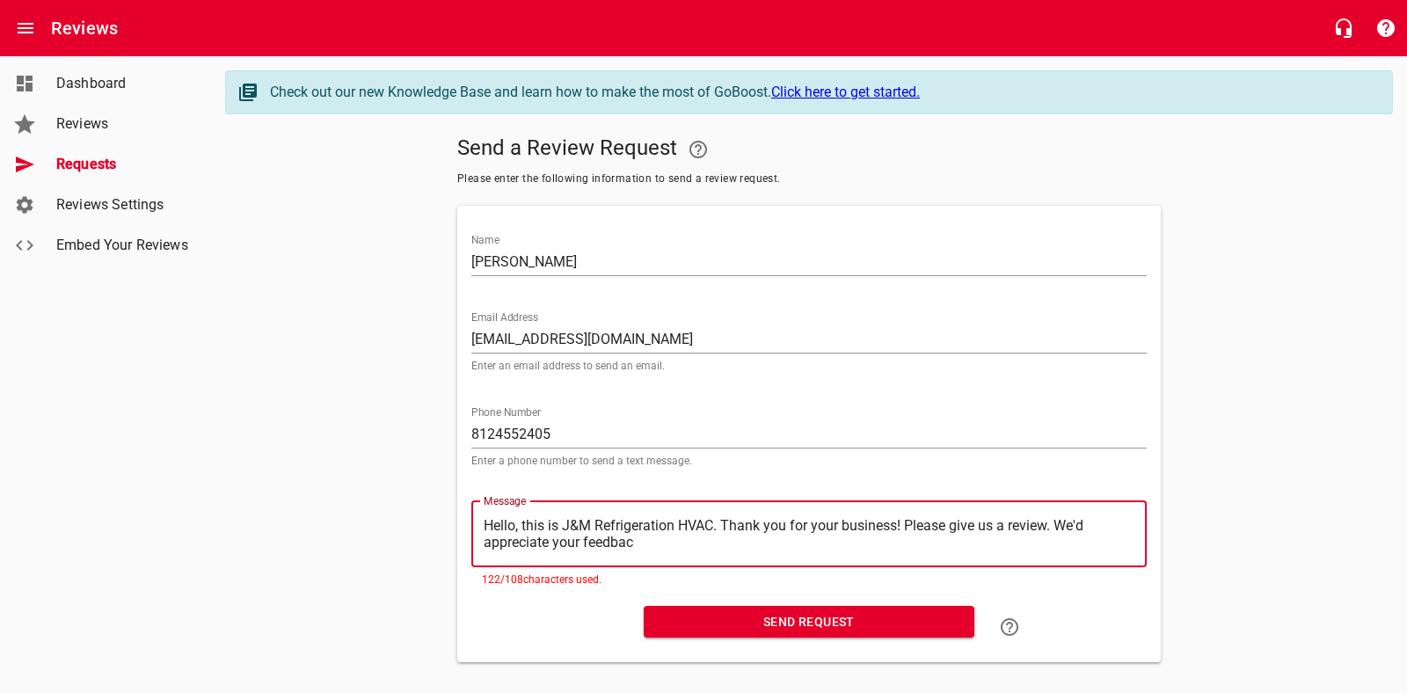
type textarea "Hello, this is J&M Refrigeration HVAC. Thank you for your business! Please give…"
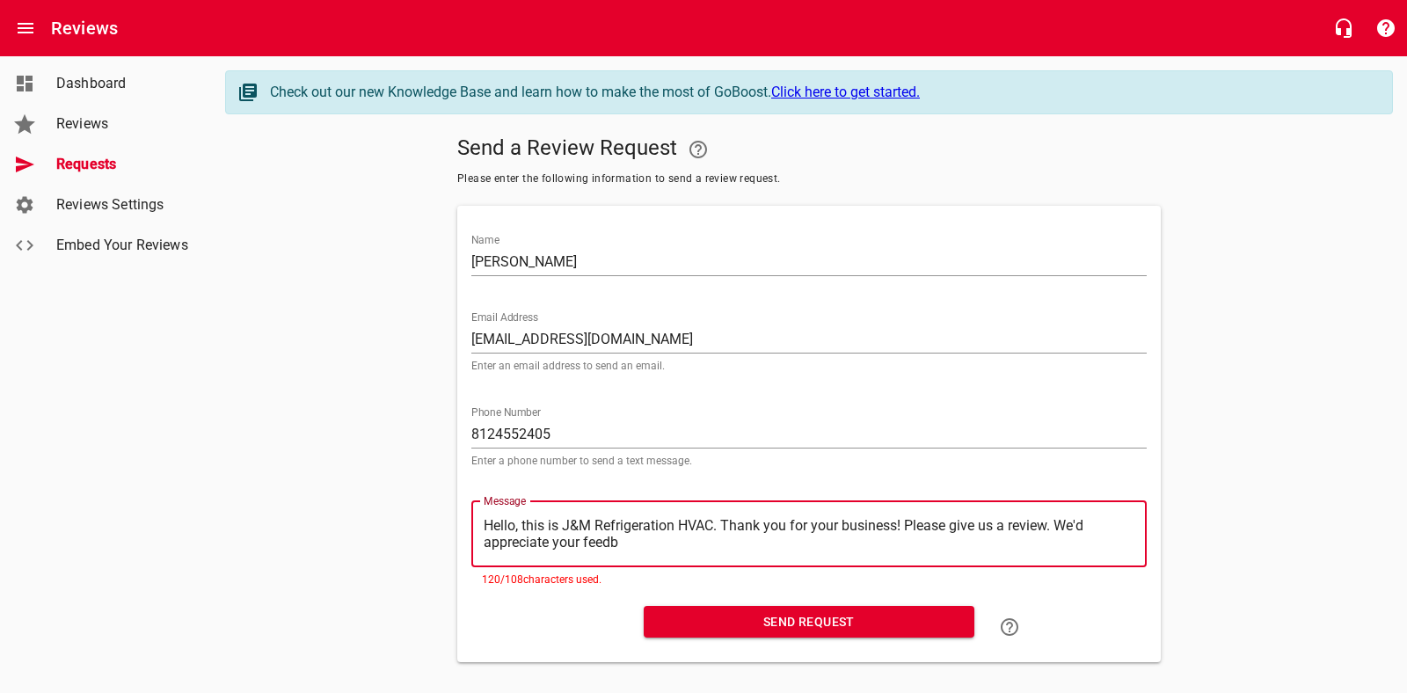
type textarea "Hello, this is J&M Refrigeration HVAC. Thank you for your business! Please give…"
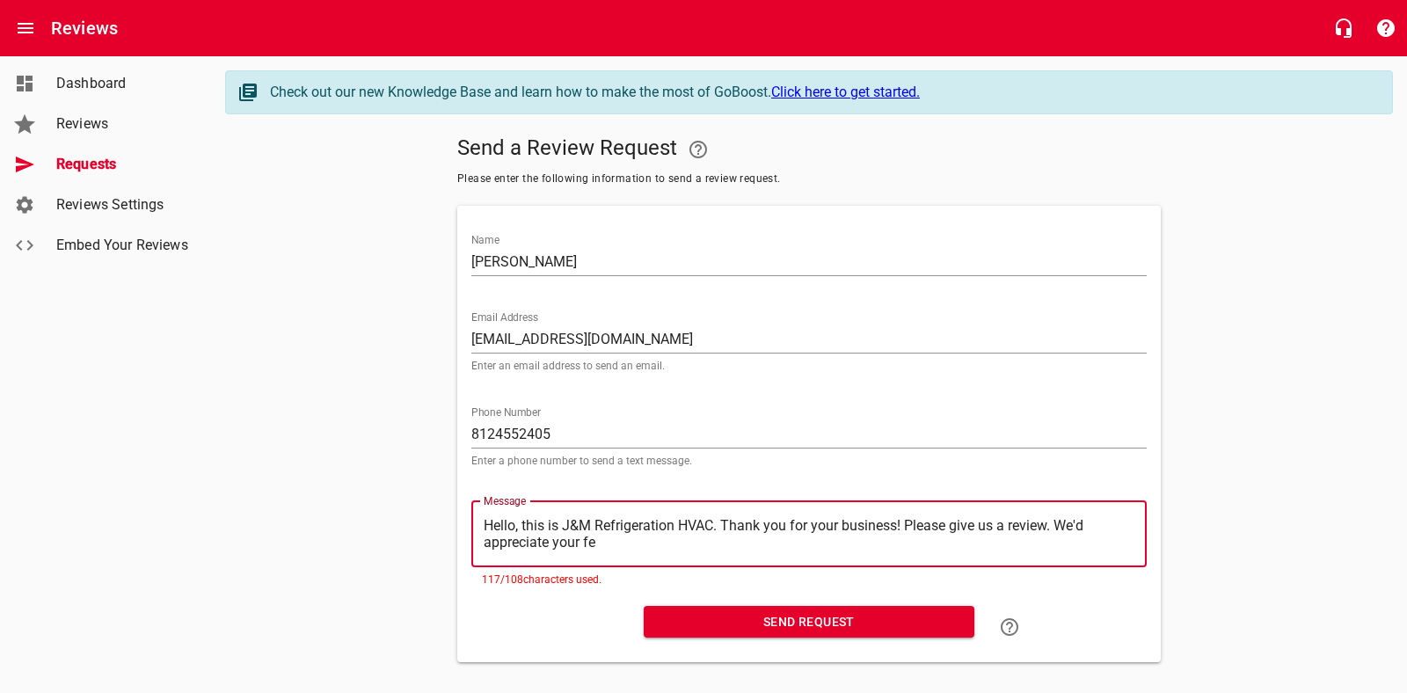
type textarea "Hello, this is J&M Refrigeration HVAC. Thank you for your business! Please give…"
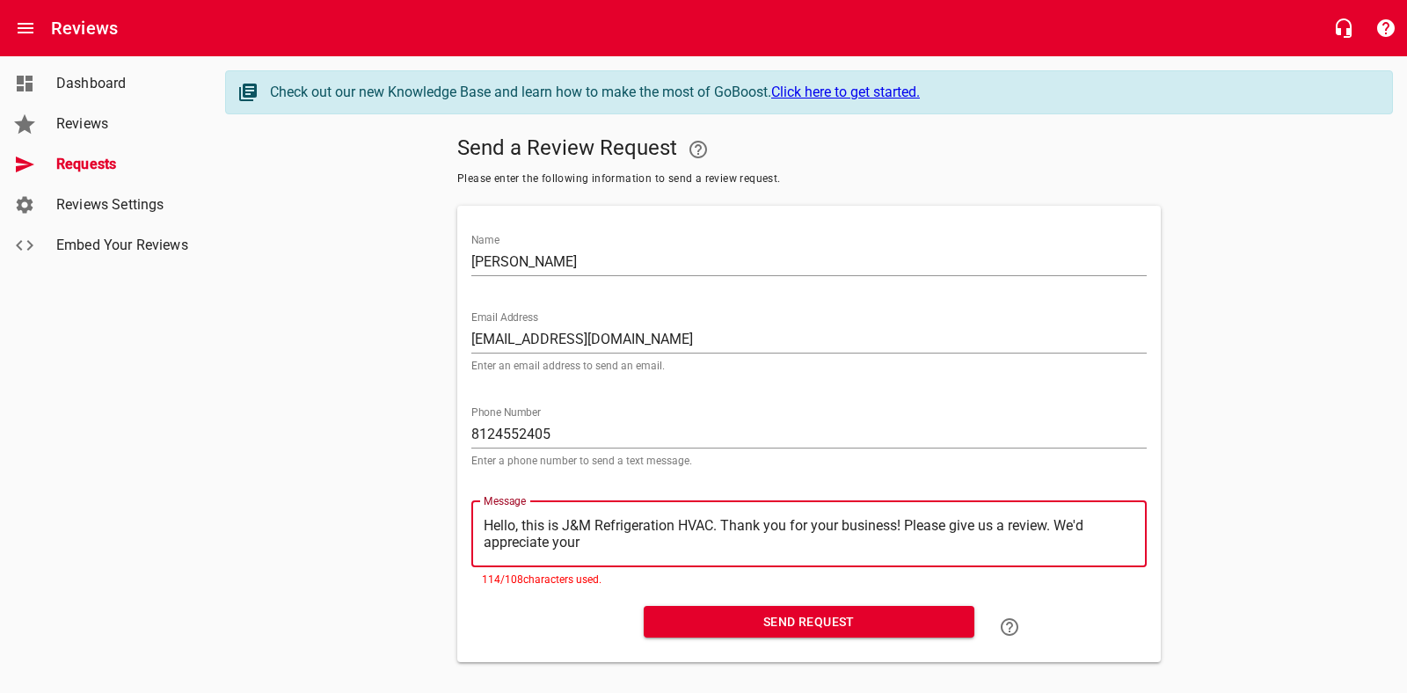
type textarea "Hello, this is J&M Refrigeration HVAC. Thank you for your business! Please give…"
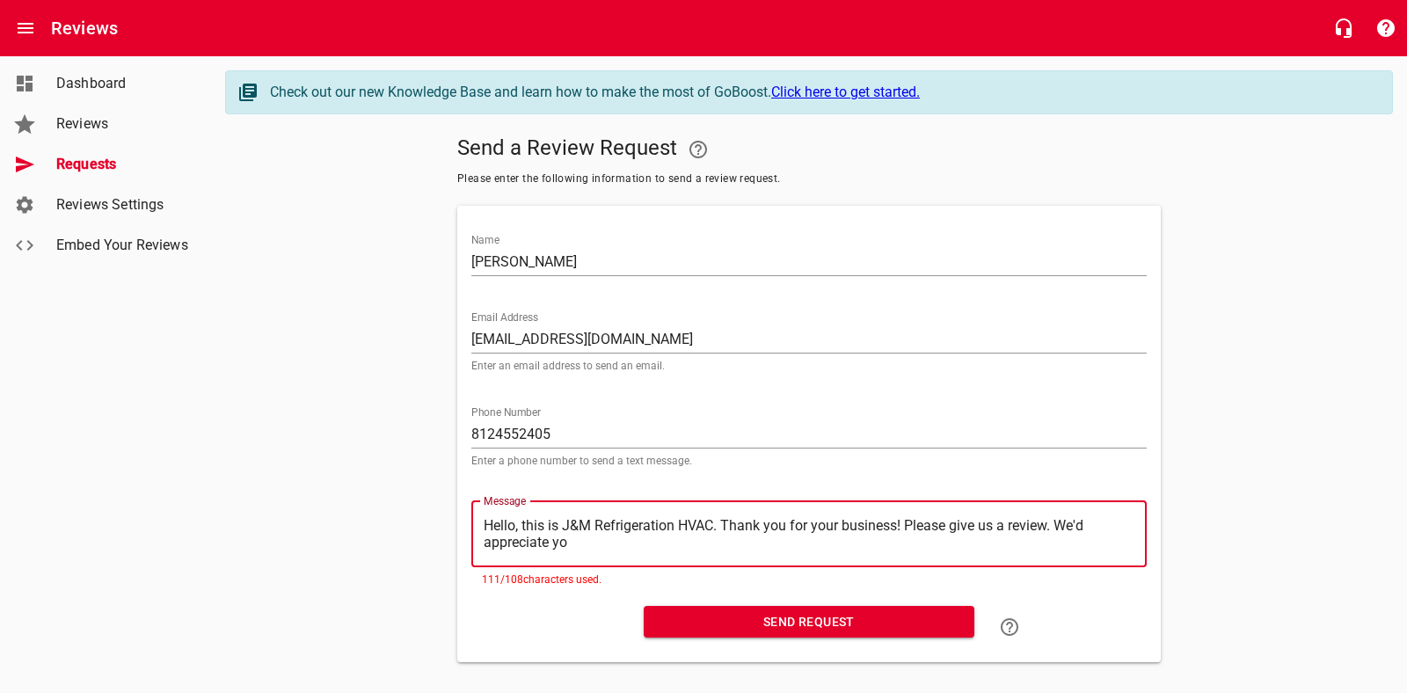
type textarea "Hello, this is J&M Refrigeration HVAC. Thank you for your business! Please give…"
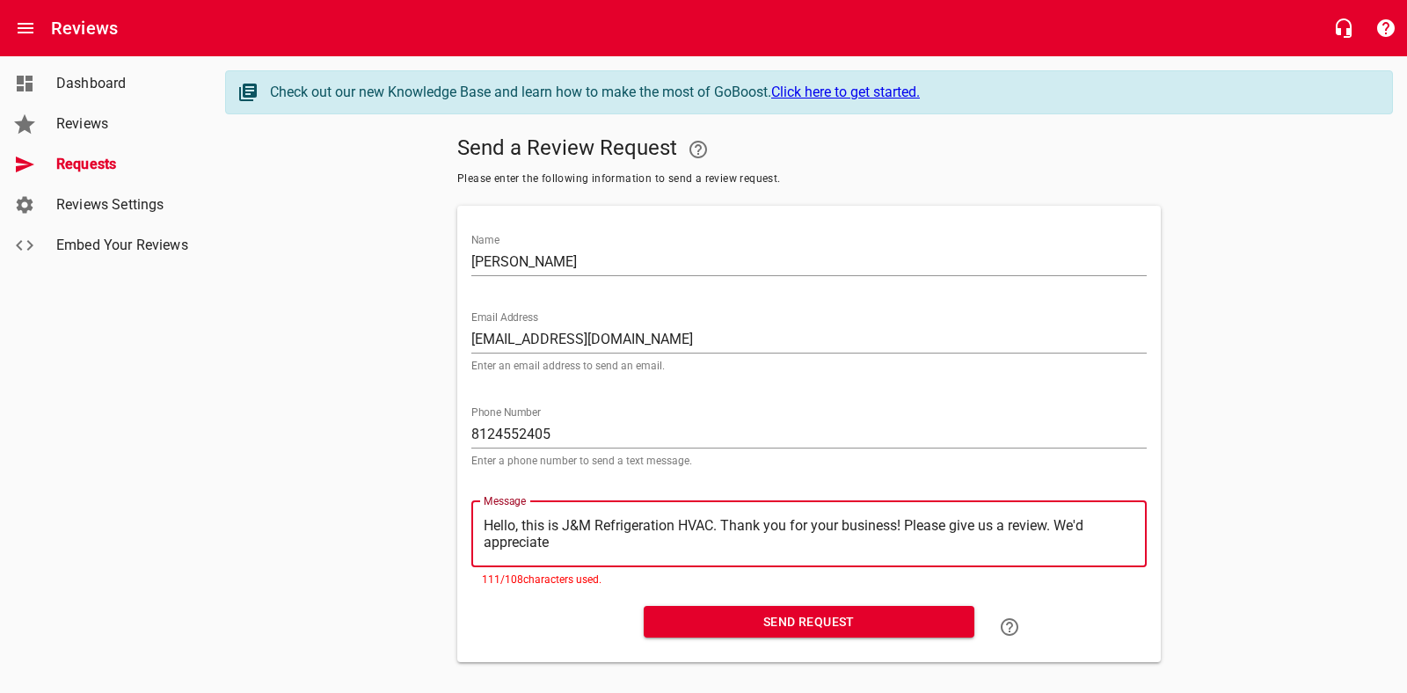
type textarea "Hello, this is J&M Refrigeration HVAC. Thank you for your business! Please give…"
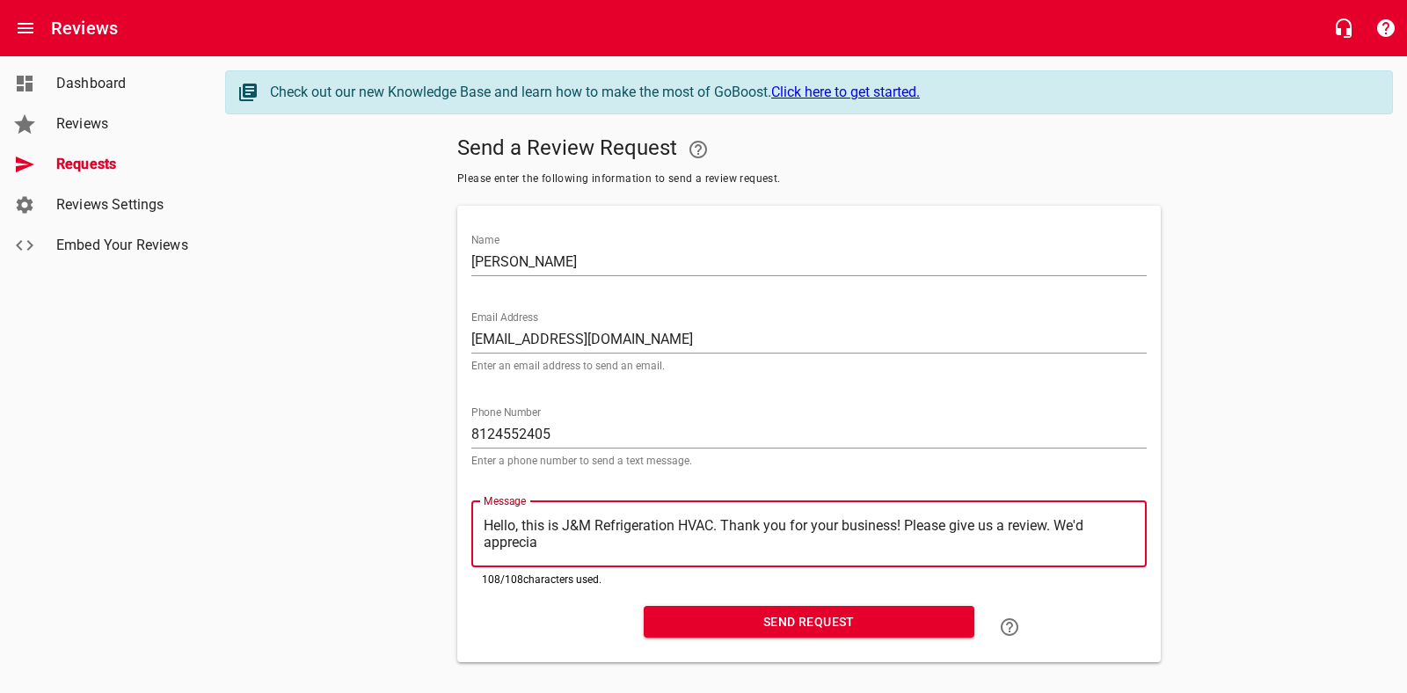
type textarea "Hello, this is J&M Refrigeration HVAC. Thank you for your business! Please give…"
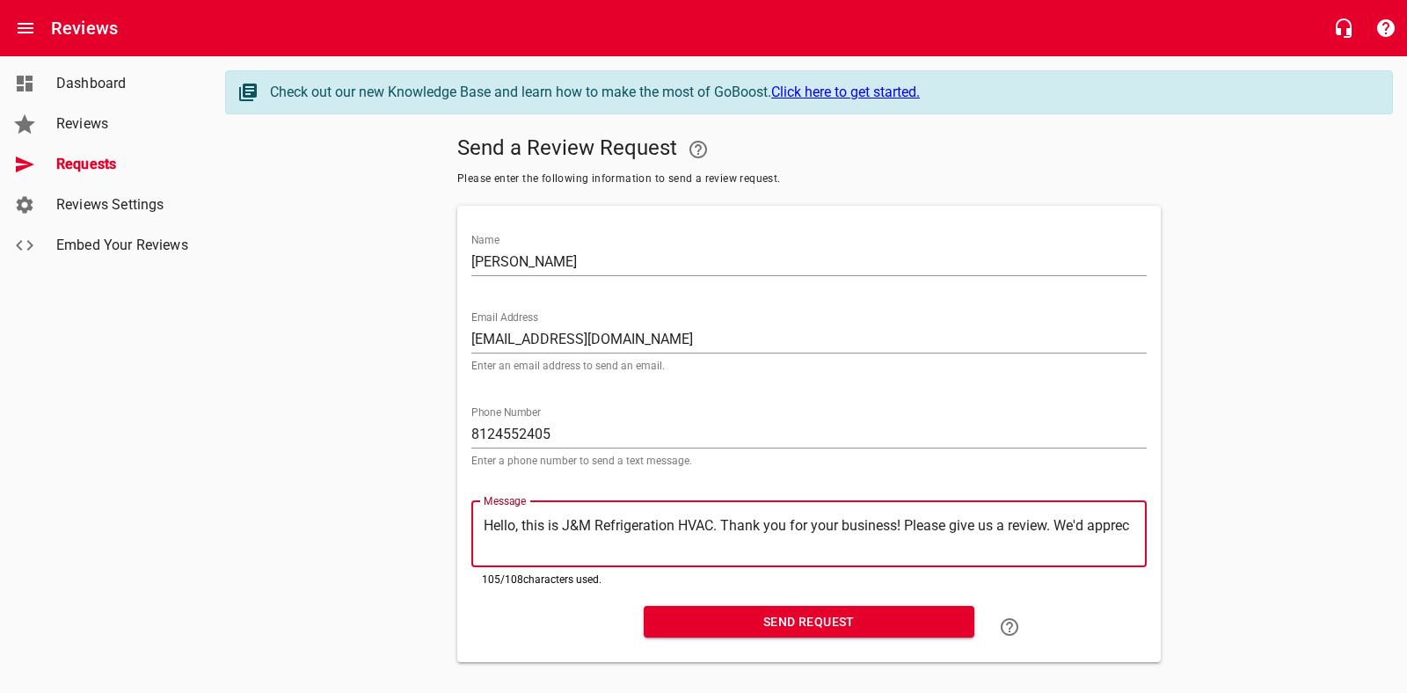
type textarea "Hello, this is J&M Refrigeration HVAC. Thank you for your business! Please give…"
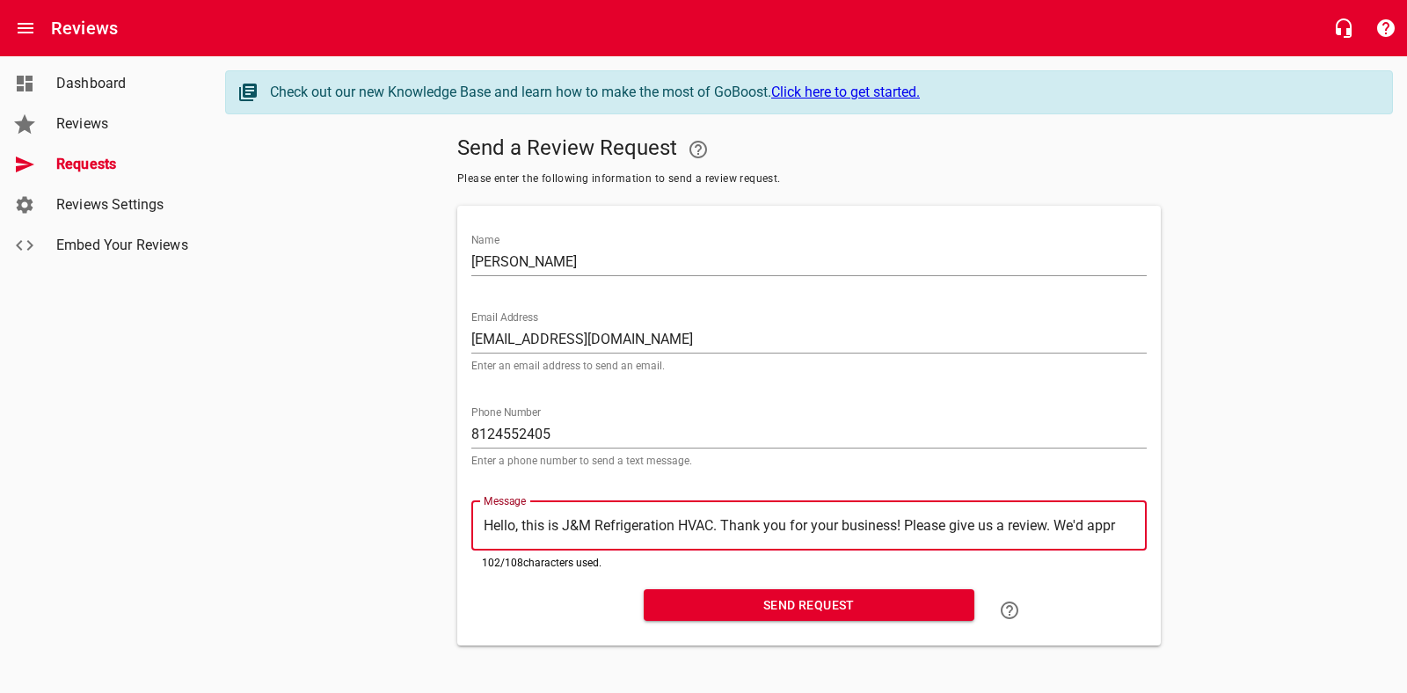
type textarea "Hello, this is J&M Refrigeration HVAC. Thank you for your business! Please give…"
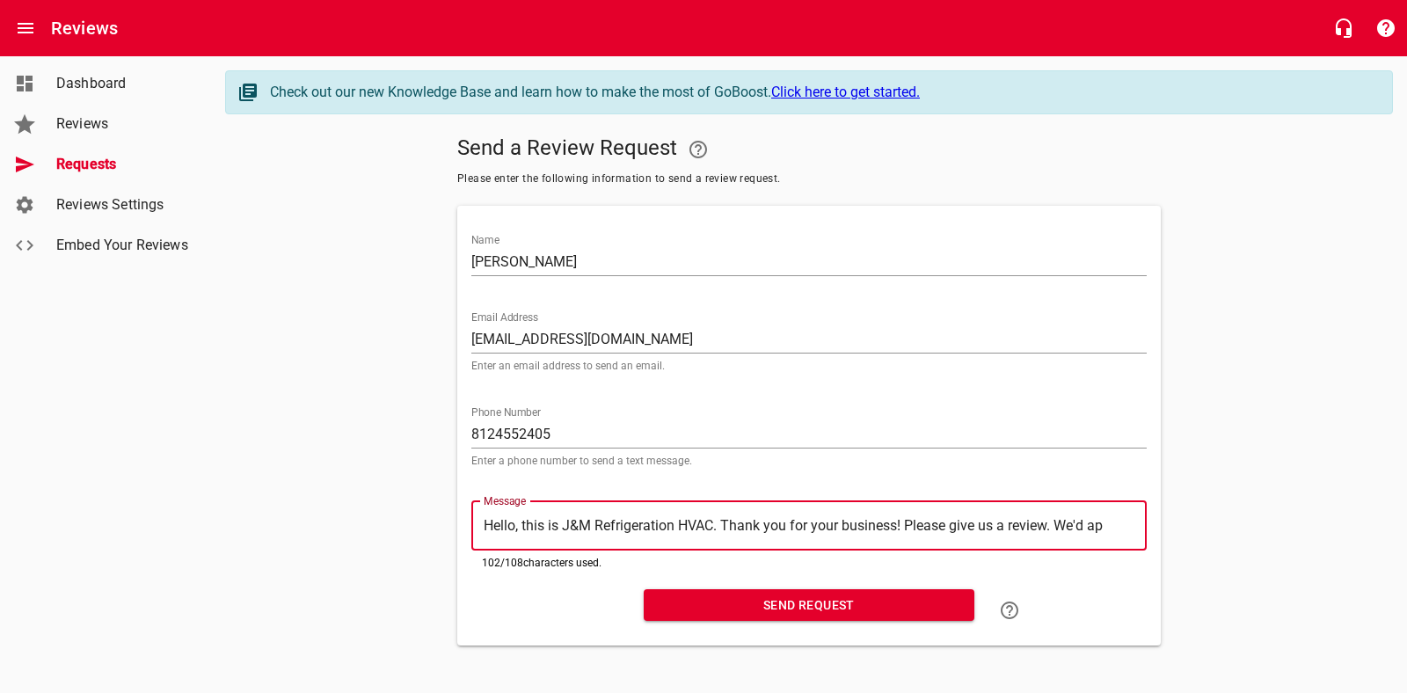
type textarea "Hello, this is J&M Refrigeration HVAC. Thank you for your business! Please give…"
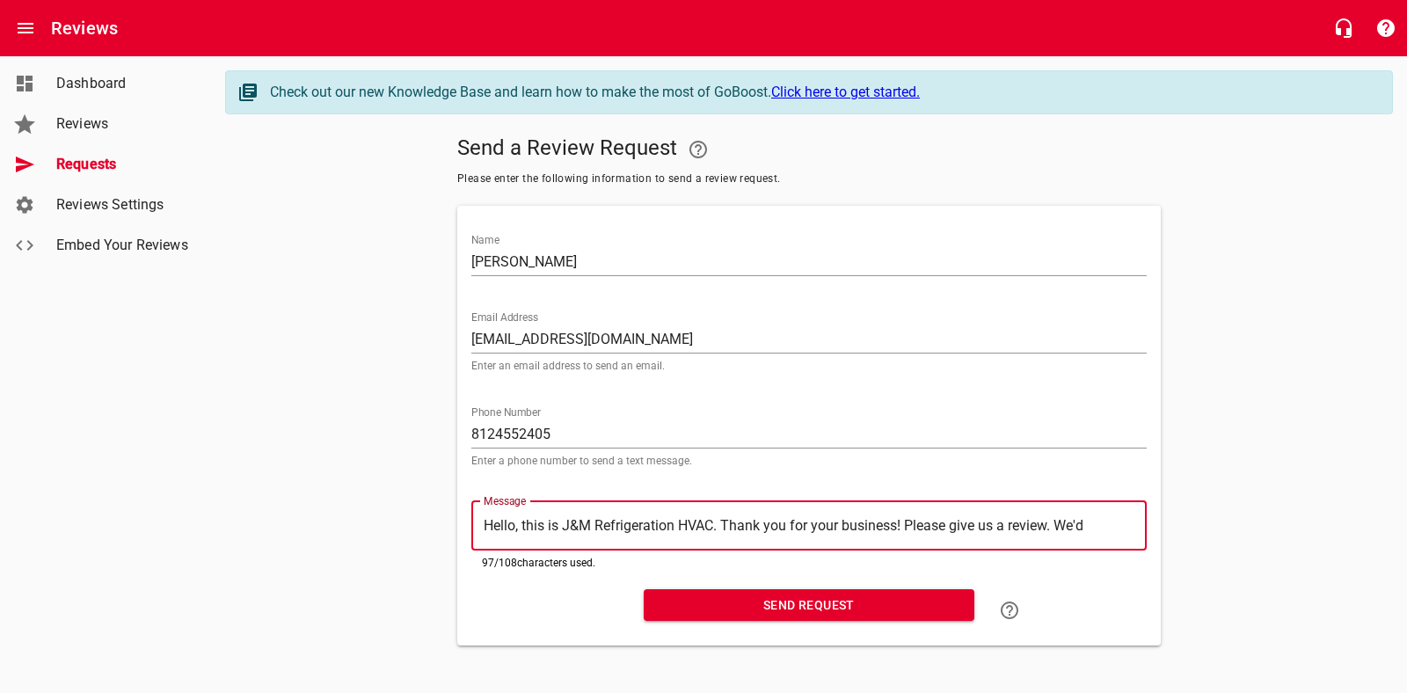
type textarea "Hello, this is J&M Refrigeration HVAC. Thank you for your business! Please give…"
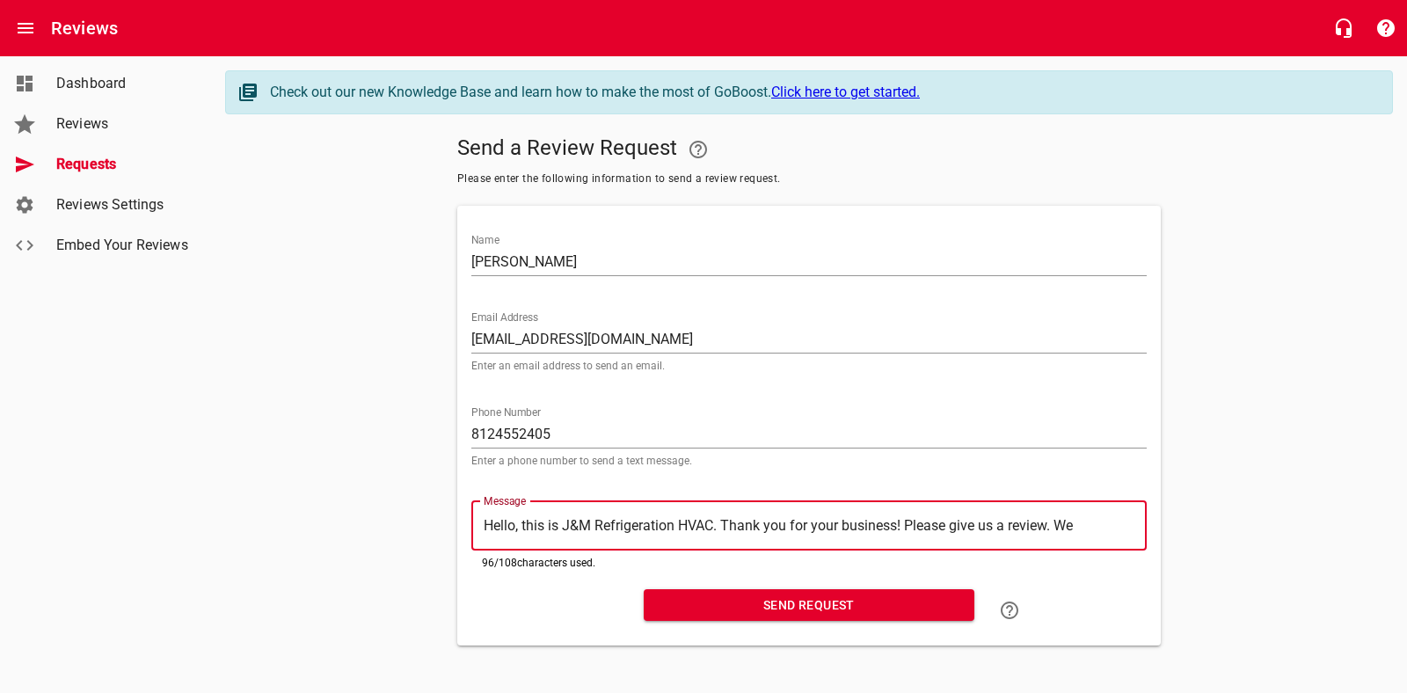
type textarea "Hello, this is J&M Refrigeration HVAC. Thank you for your business! Please give…"
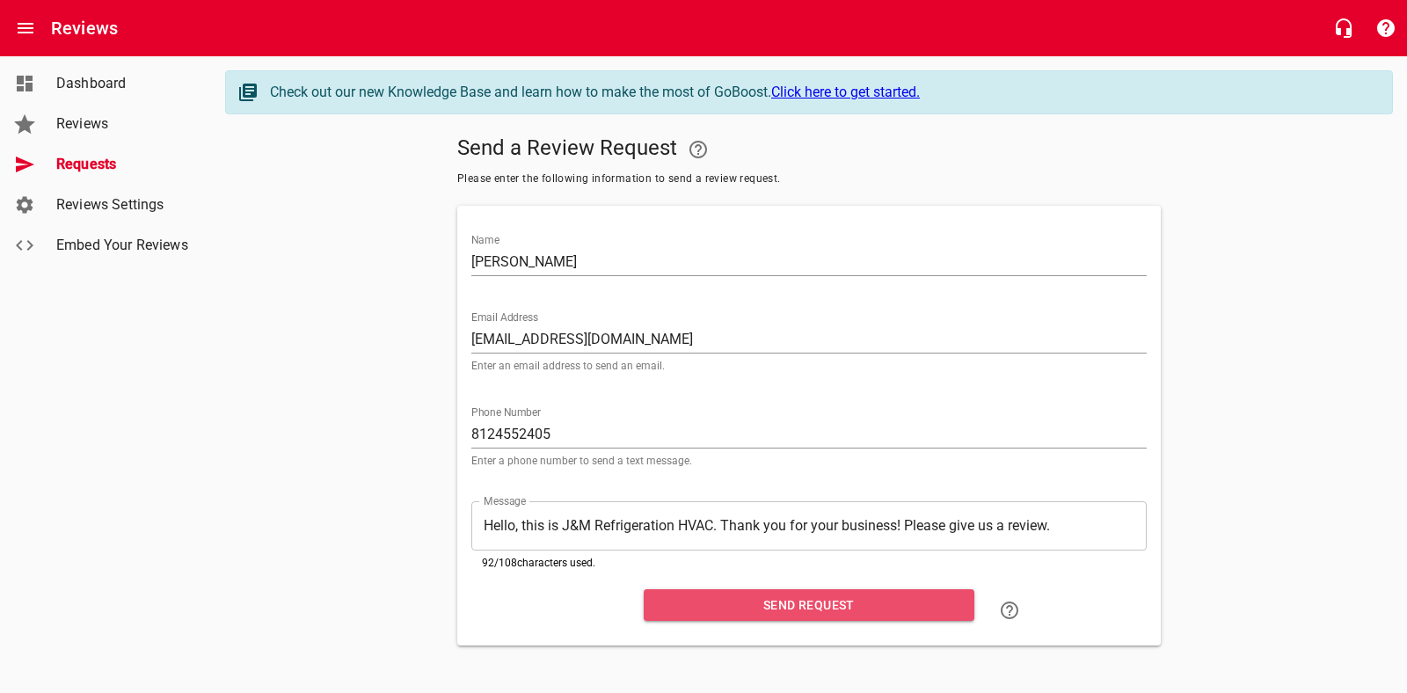
click at [796, 606] on span "Send Request" at bounding box center [809, 605] width 302 height 22
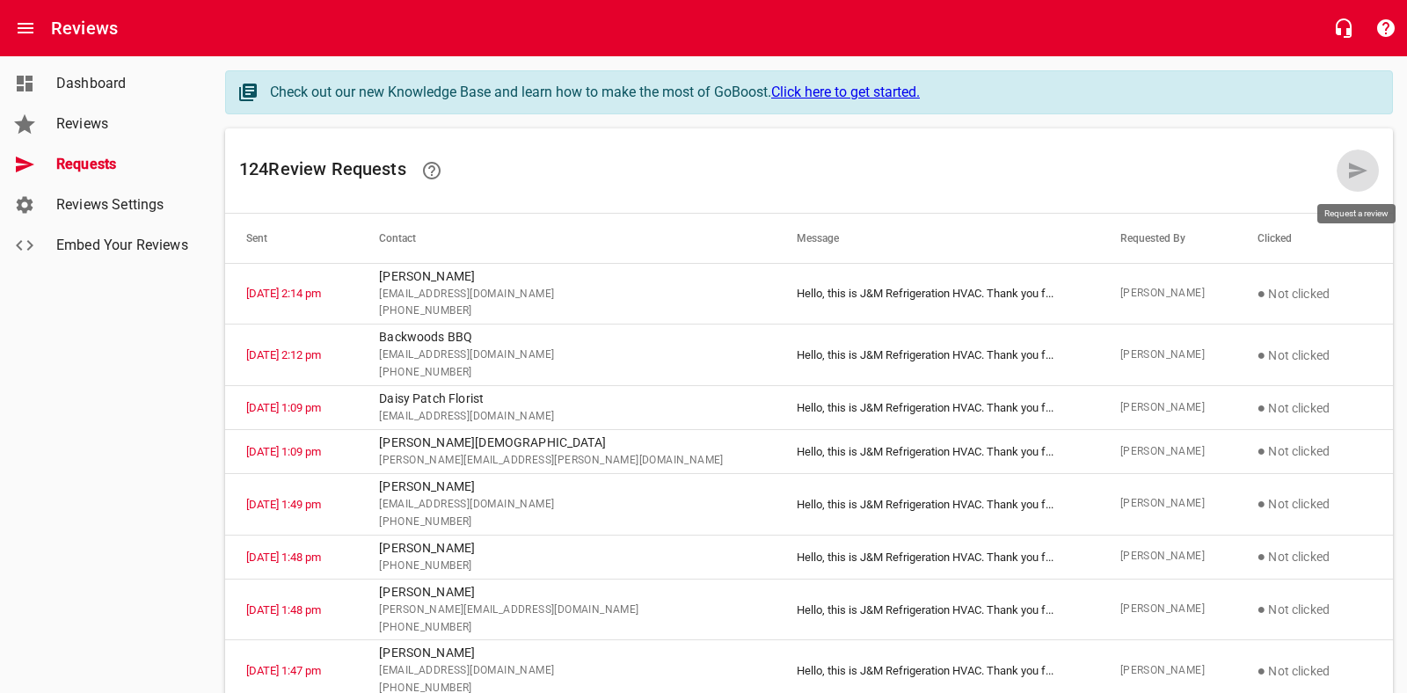
click at [1363, 171] on icon at bounding box center [1358, 171] width 18 height 16
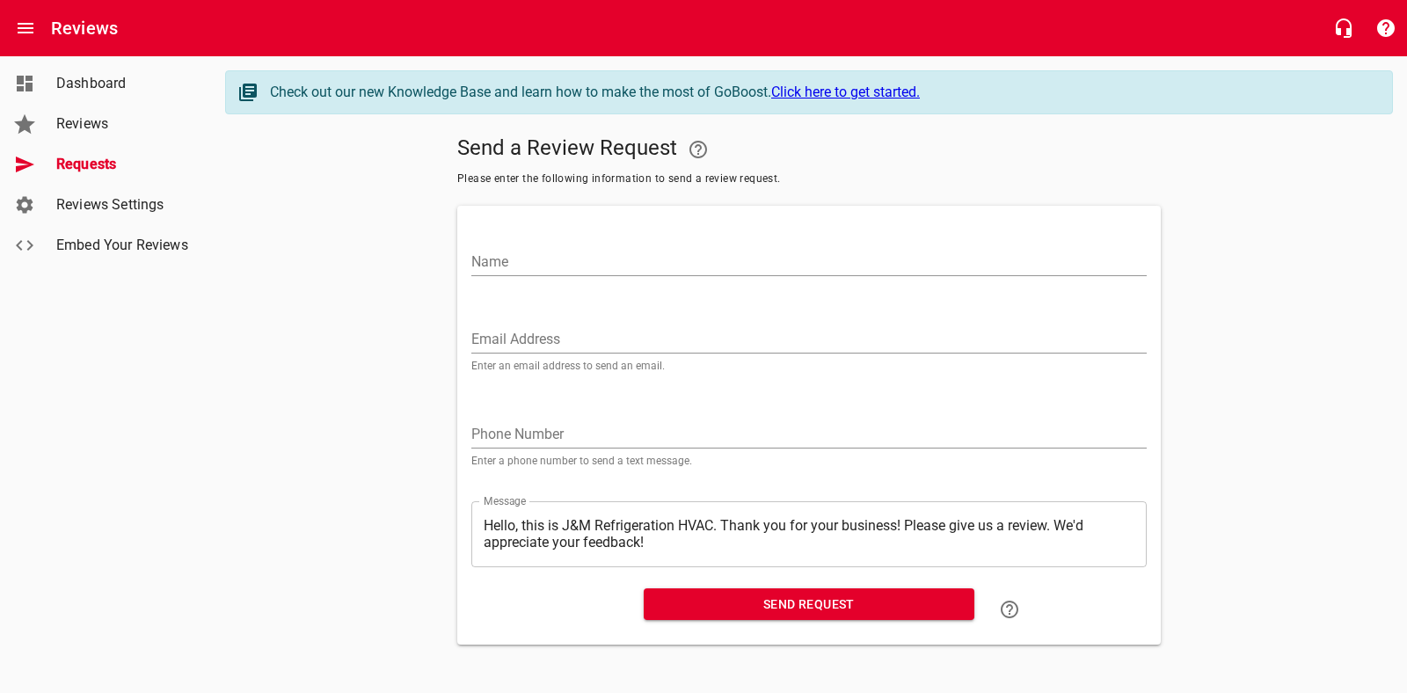
click at [602, 258] on input "Name" at bounding box center [808, 262] width 675 height 28
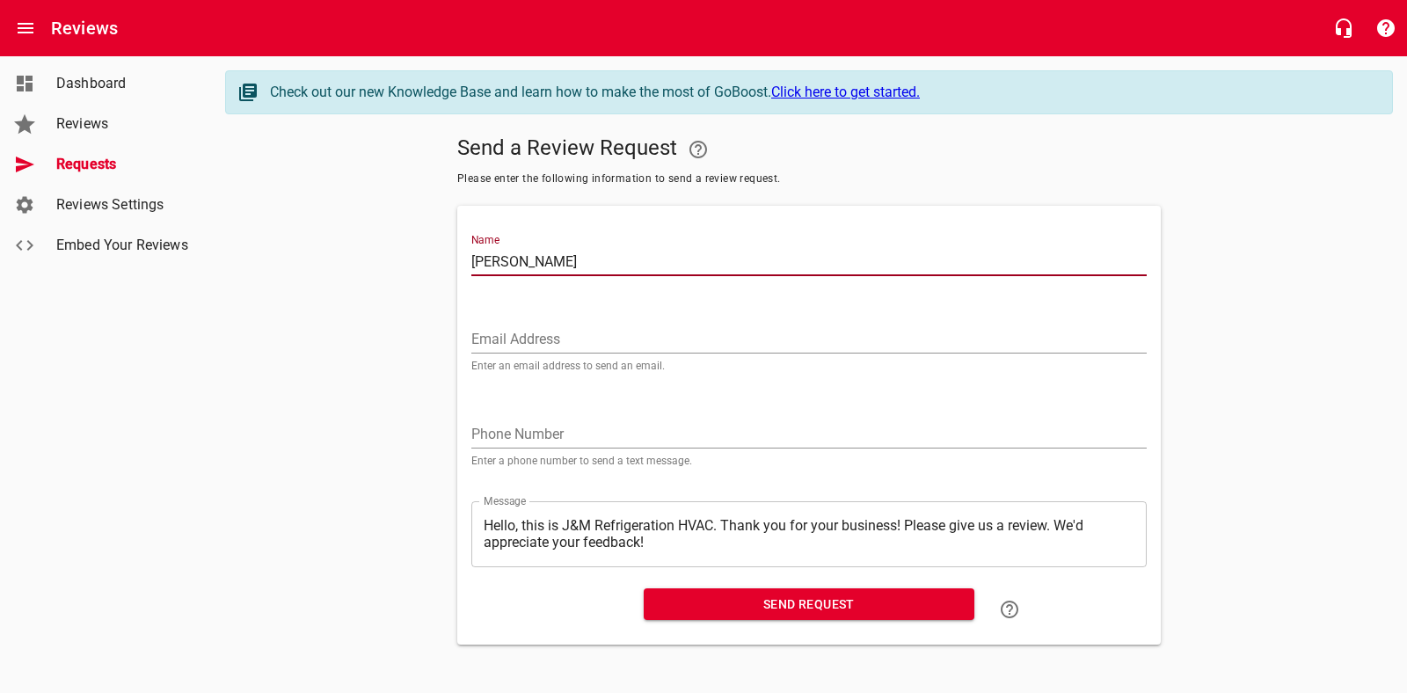
type input "[PERSON_NAME]"
click at [535, 332] on input "Email Address" at bounding box center [808, 339] width 675 height 28
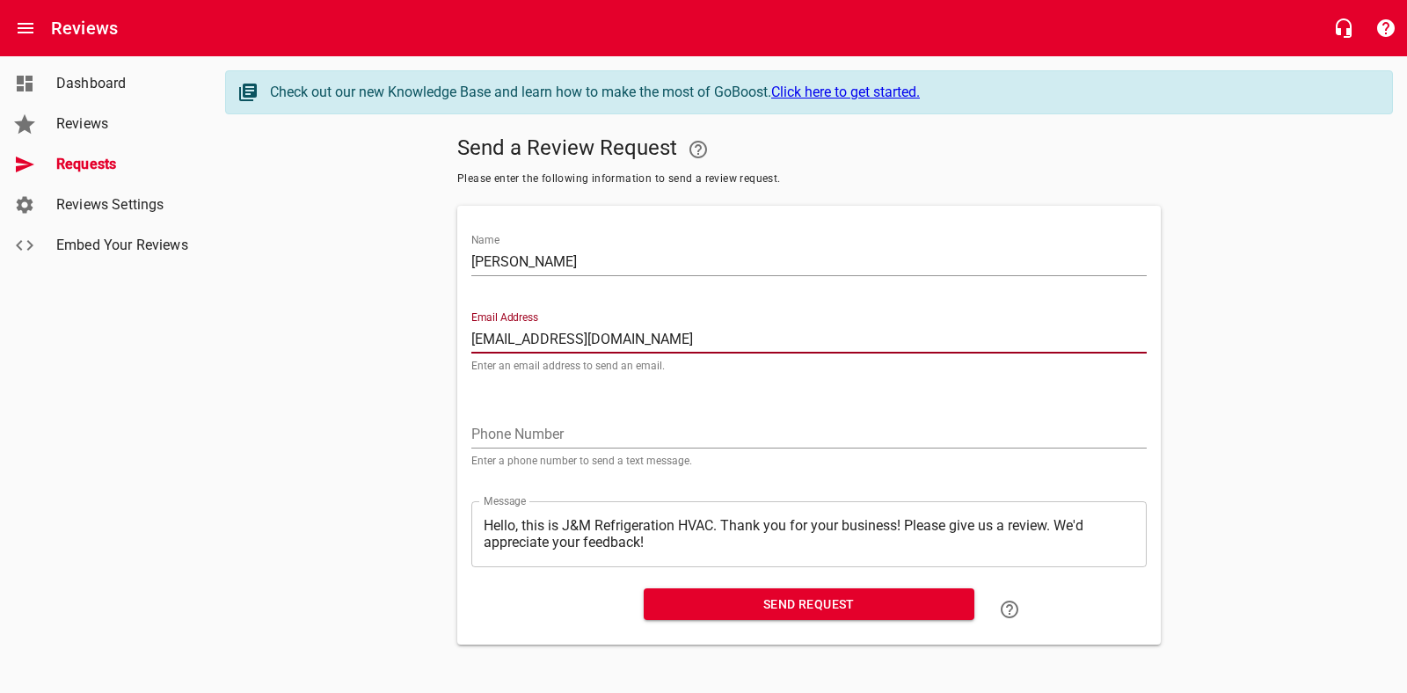
type input "[EMAIL_ADDRESS][DOMAIN_NAME]"
click at [499, 430] on input "tel" at bounding box center [808, 434] width 675 height 28
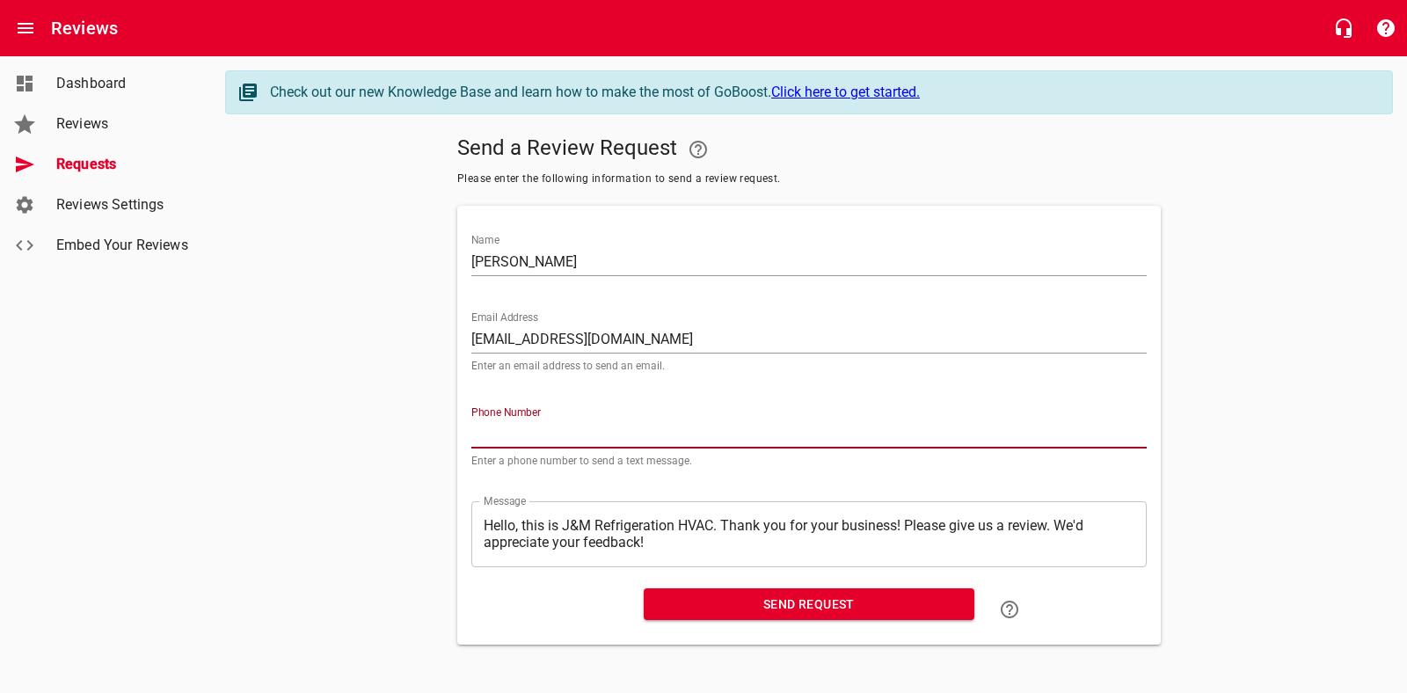
type input "2702937970"
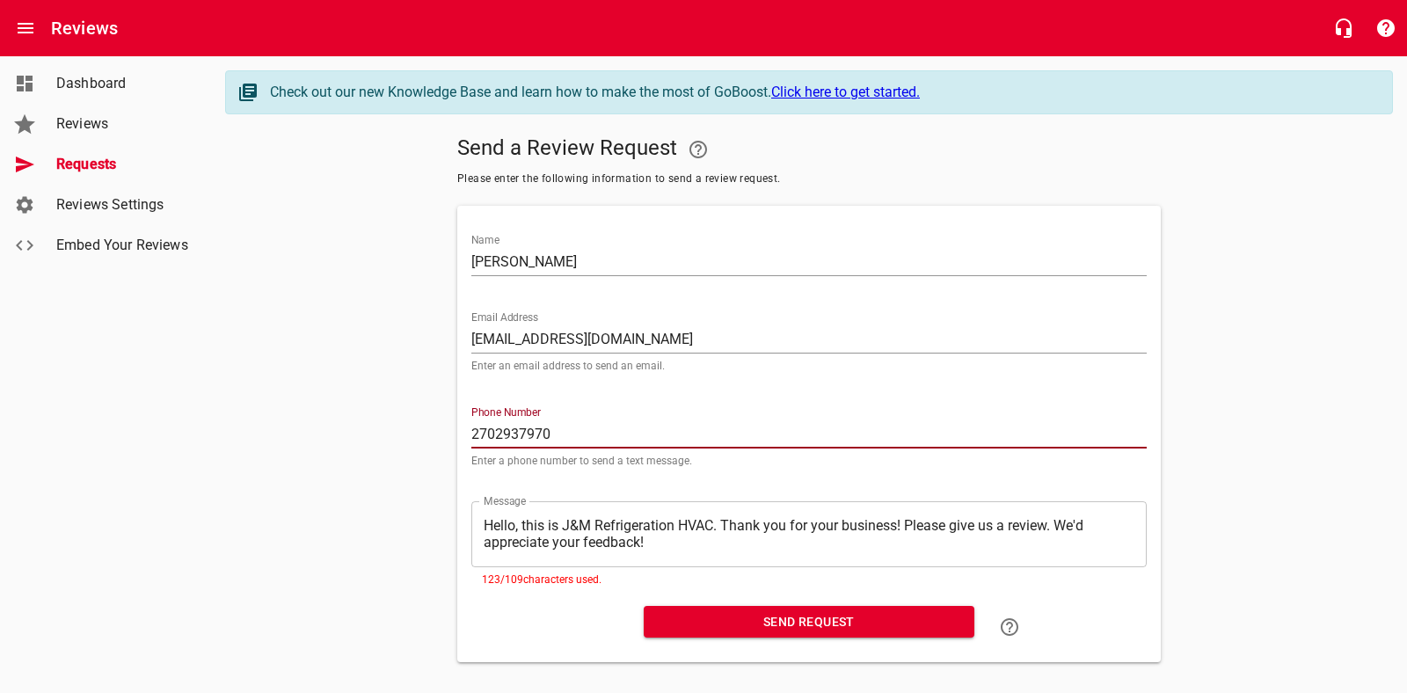
drag, startPoint x: 674, startPoint y: 546, endPoint x: 691, endPoint y: 547, distance: 17.6
click at [674, 546] on textarea "Hello, this is J&M Refrigeration HVAC. Thank you for your business! Please give…" at bounding box center [809, 533] width 651 height 33
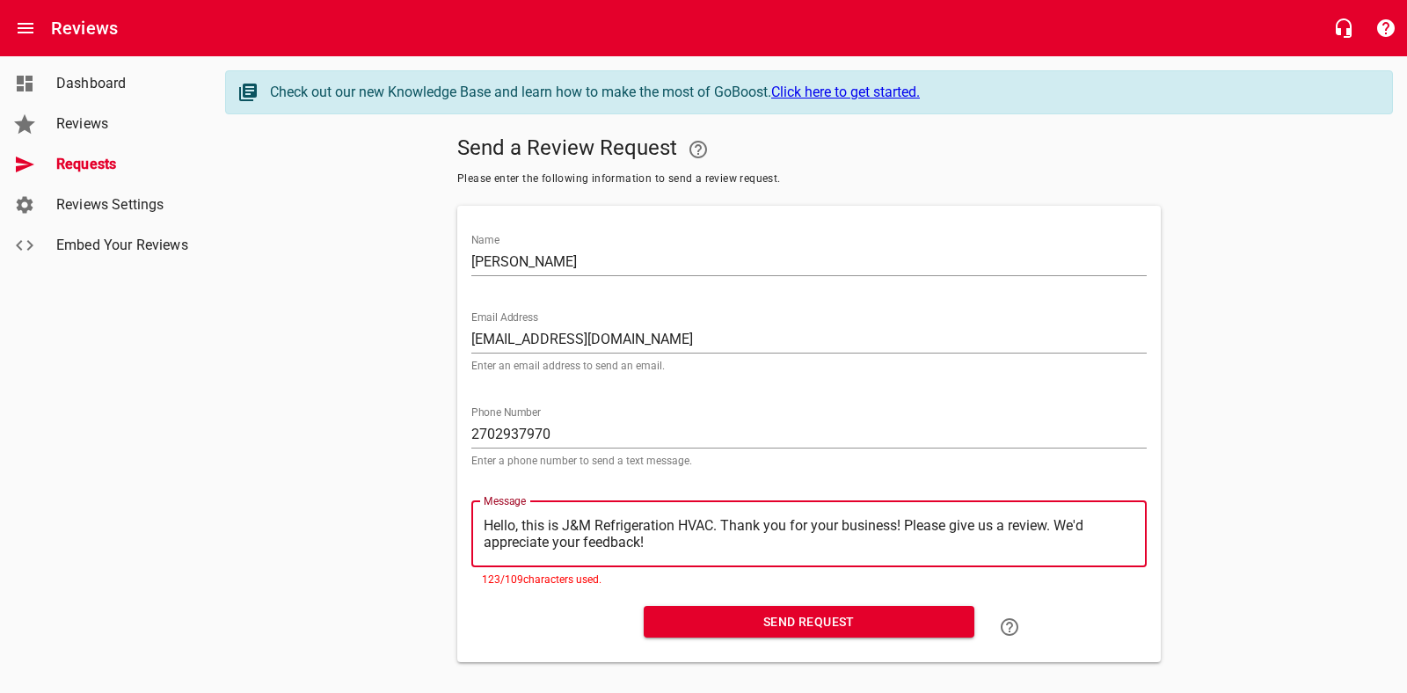
type textarea "Hello, this is J&M Refrigeration HVAC. Thank you for your business! Please give…"
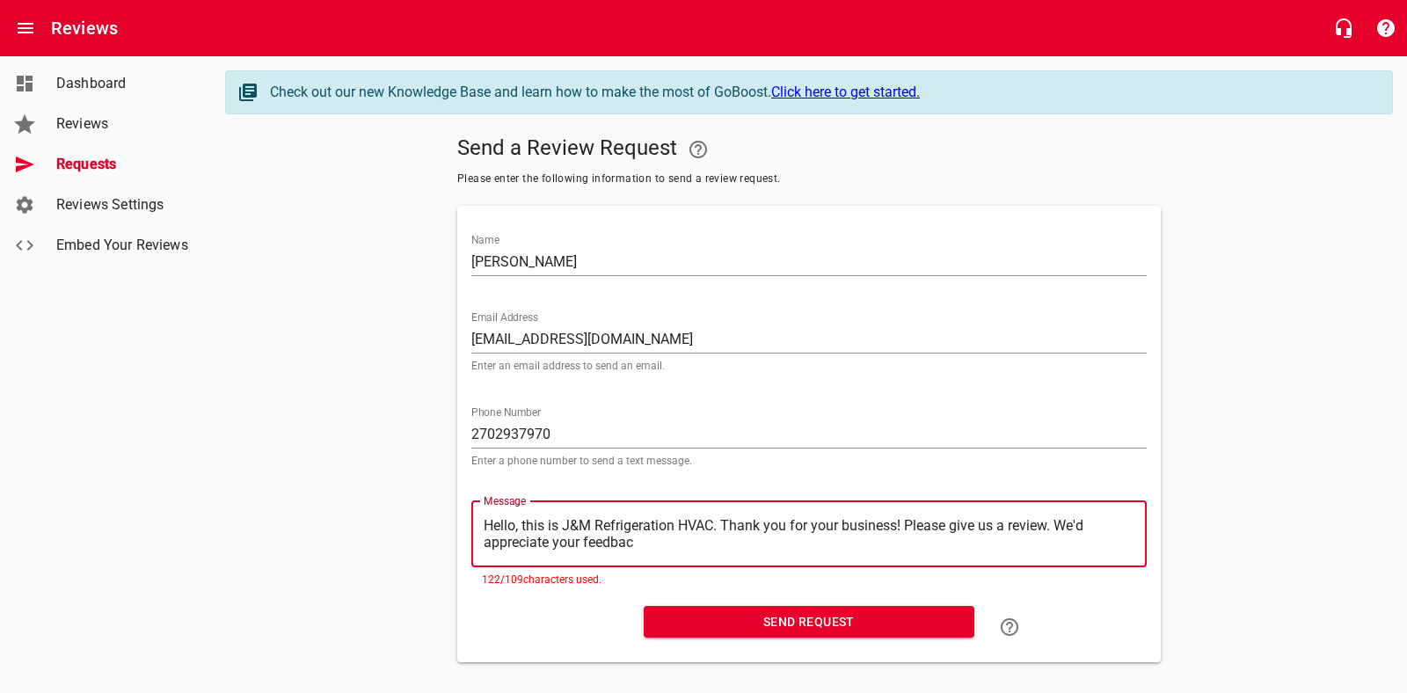
type textarea "Hello, this is J&M Refrigeration HVAC. Thank you for your business! Please give…"
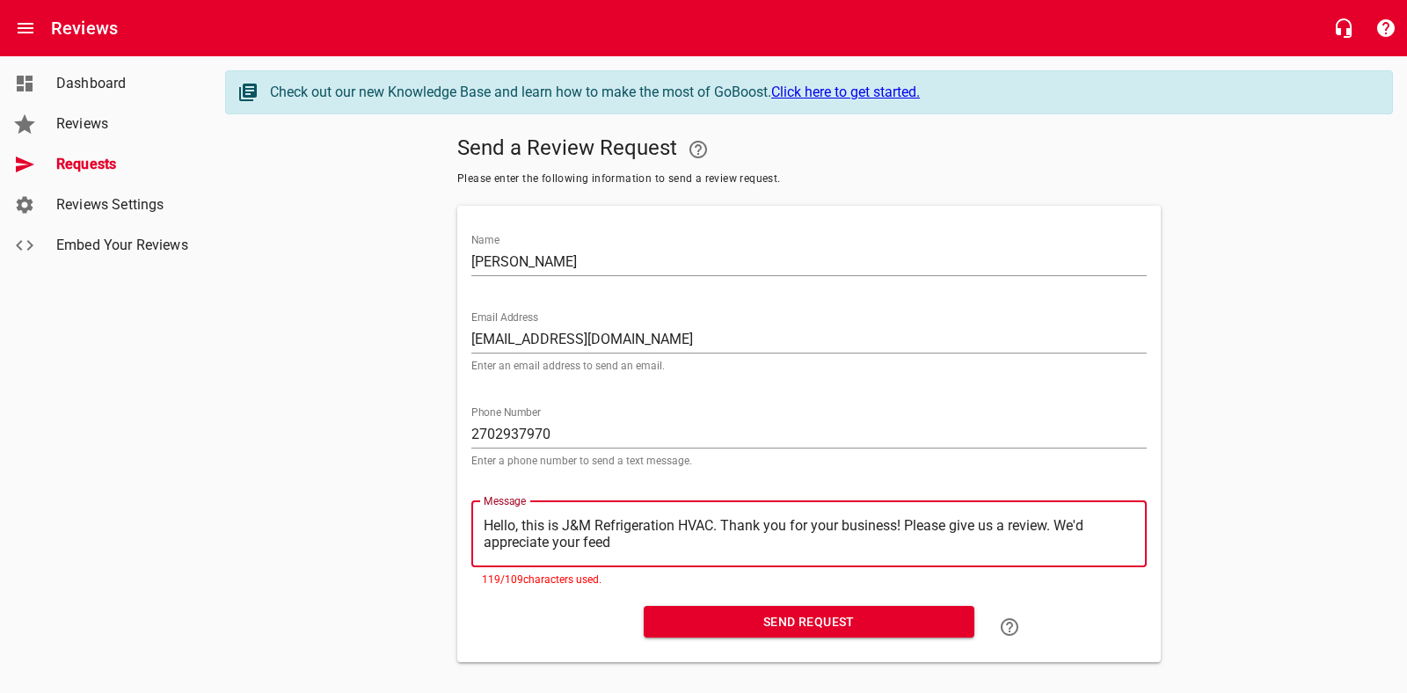
type textarea "Hello, this is J&M Refrigeration HVAC. Thank you for your business! Please give…"
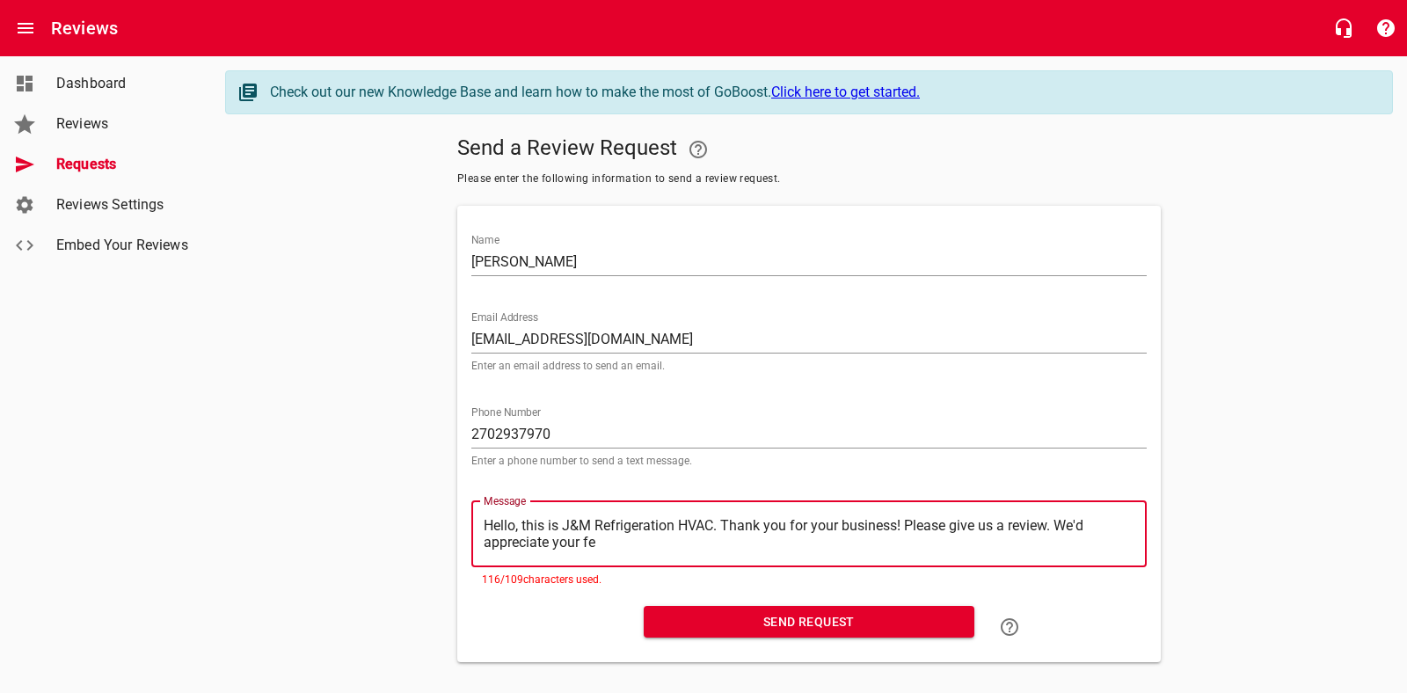
type textarea "Hello, this is J&M Refrigeration HVAC. Thank you for your business! Please give…"
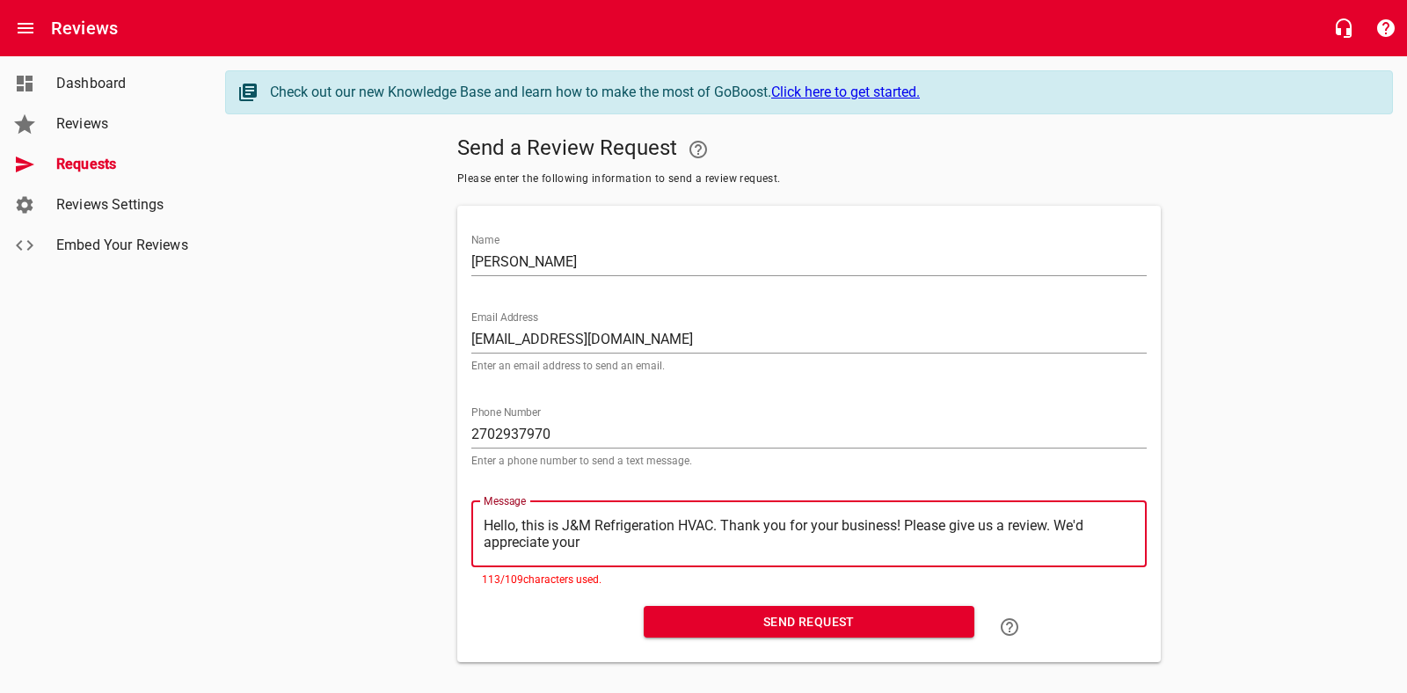
type textarea "Hello, this is J&M Refrigeration HVAC. Thank you for your business! Please give…"
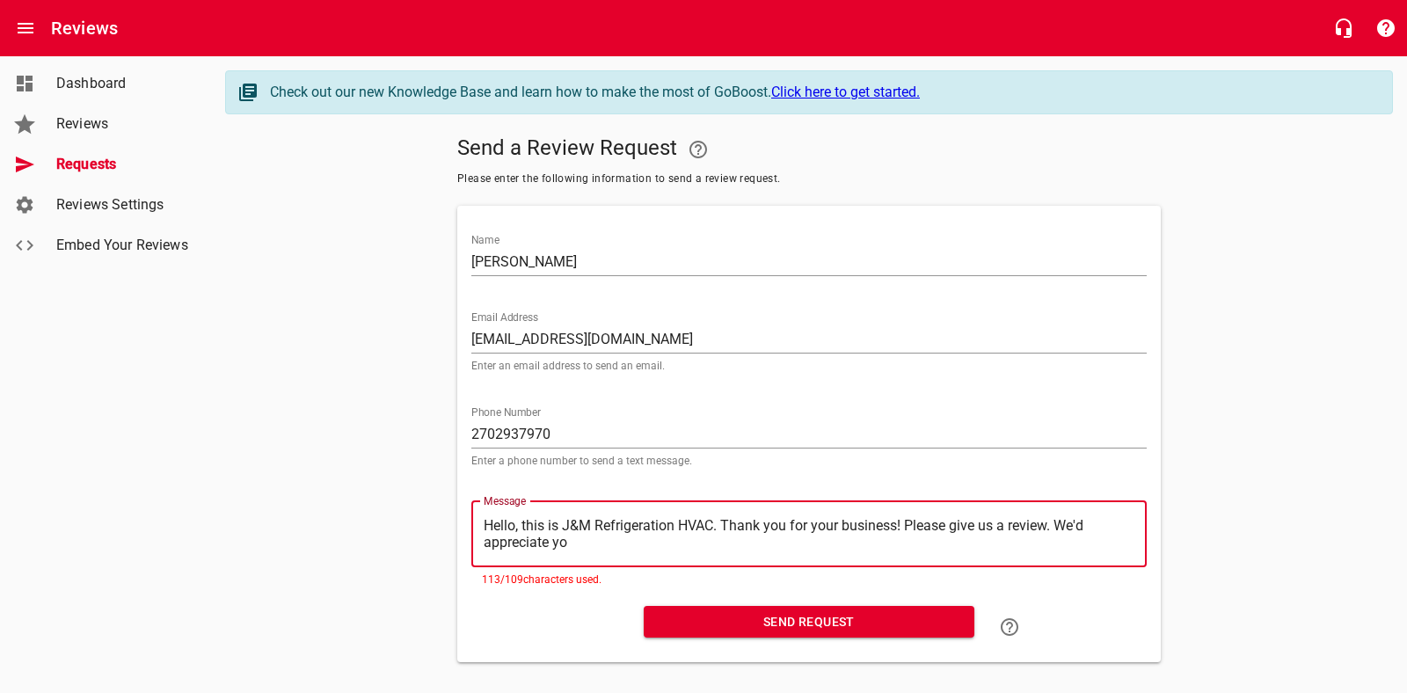
type textarea "Hello, this is J&M Refrigeration HVAC. Thank you for your business! Please give…"
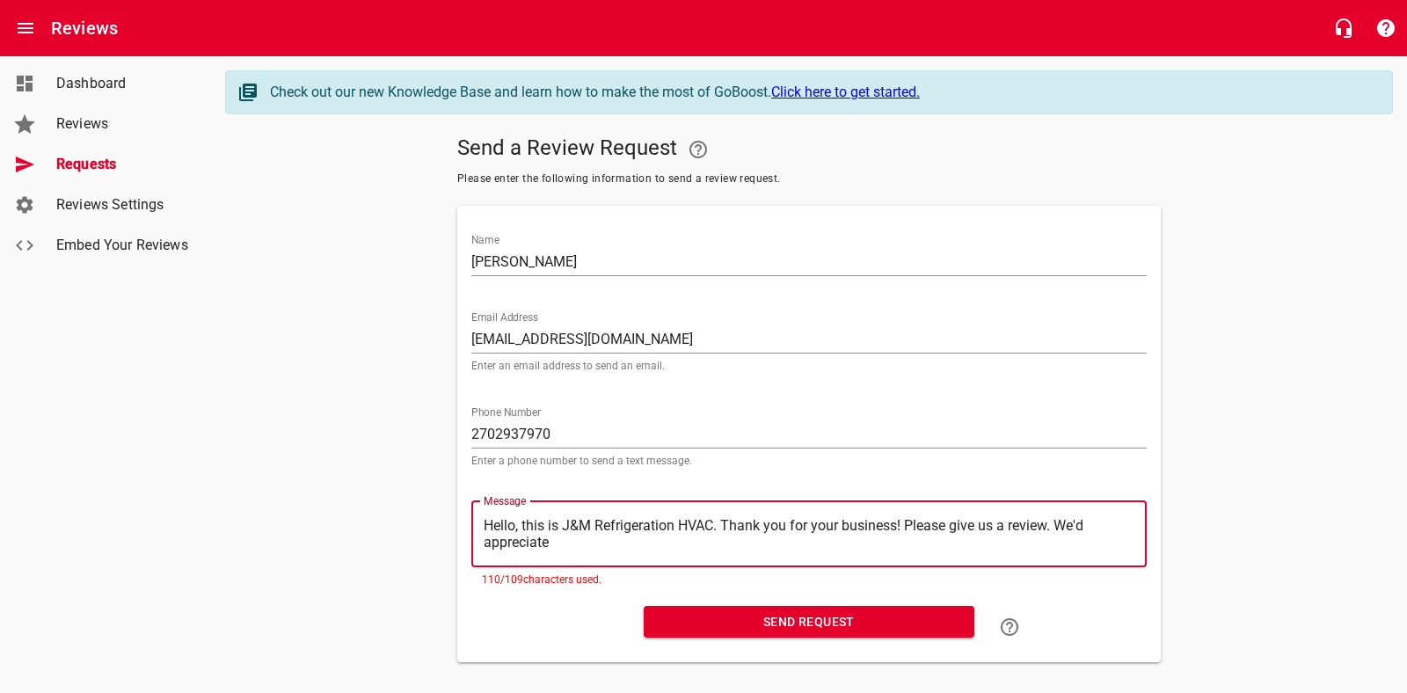
type textarea "Hello, this is J&M Refrigeration HVAC. Thank you for your business! Please give…"
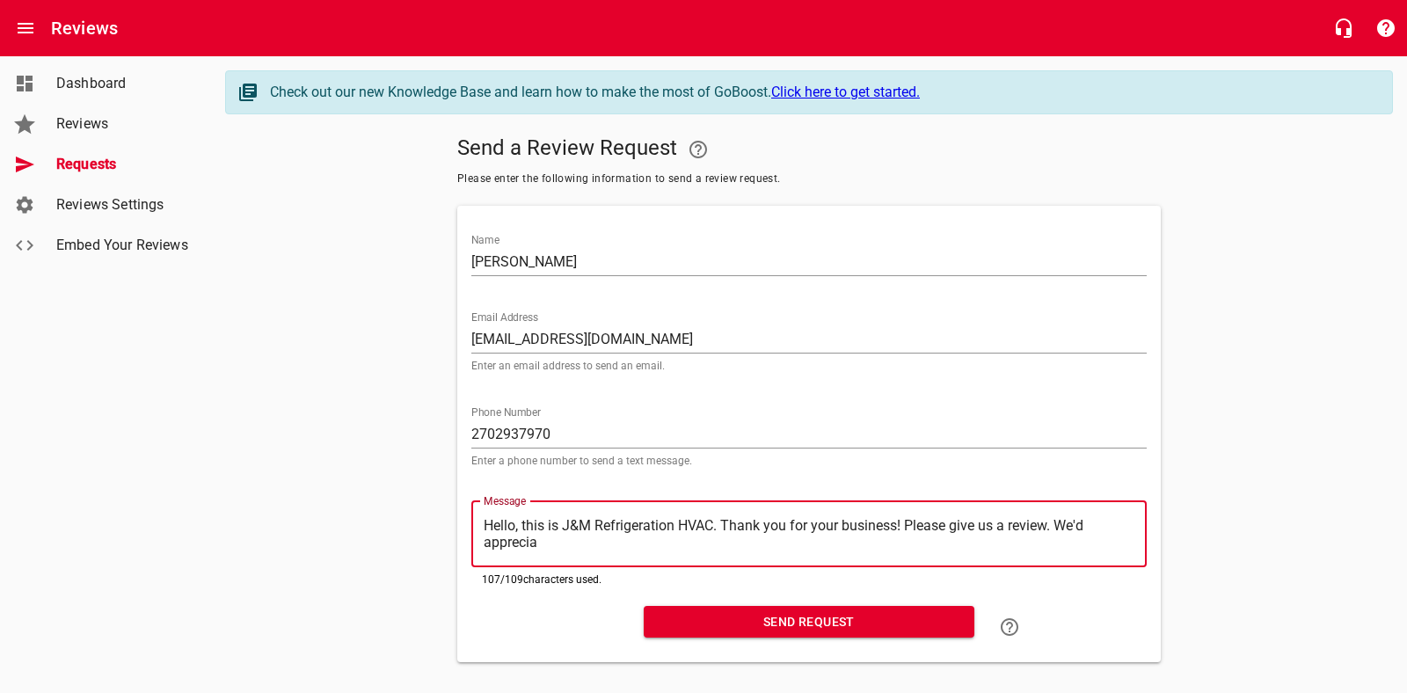
type textarea "Hello, this is J&M Refrigeration HVAC. Thank you for your business! Please give…"
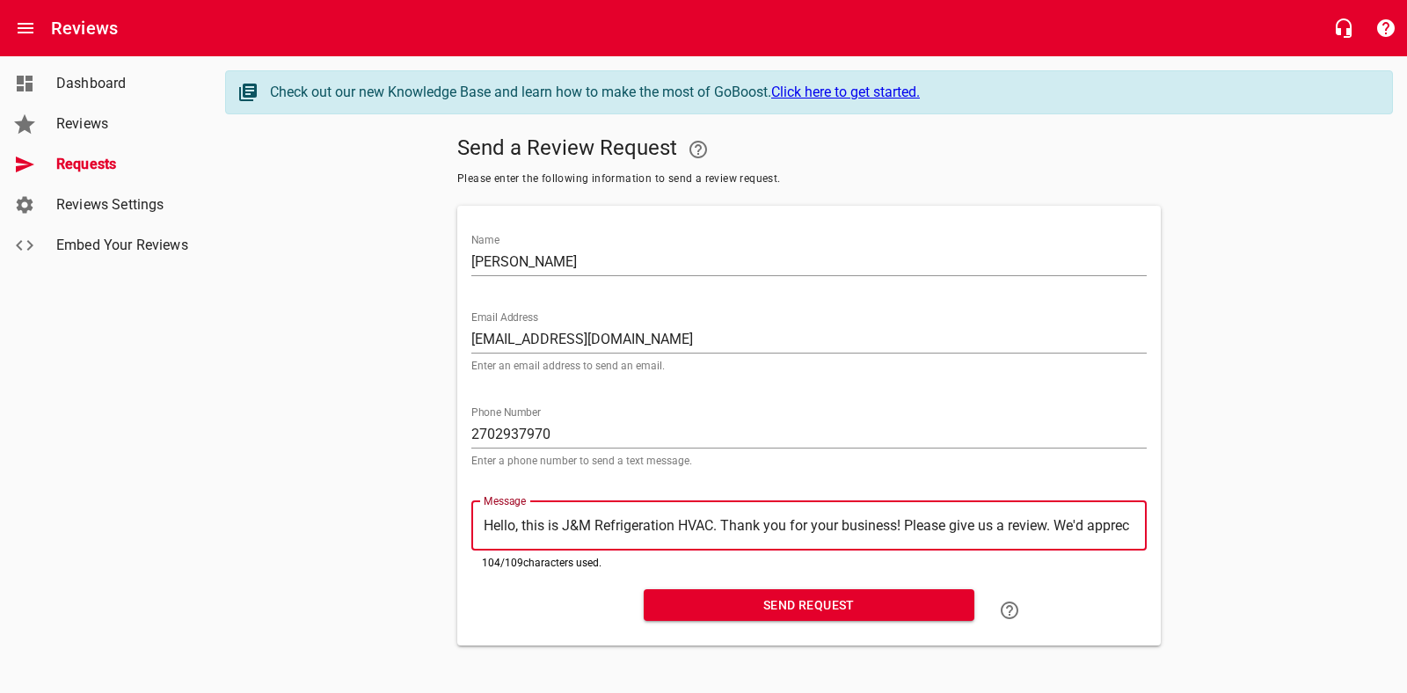
type textarea "Hello, this is J&M Refrigeration HVAC. Thank you for your business! Please give…"
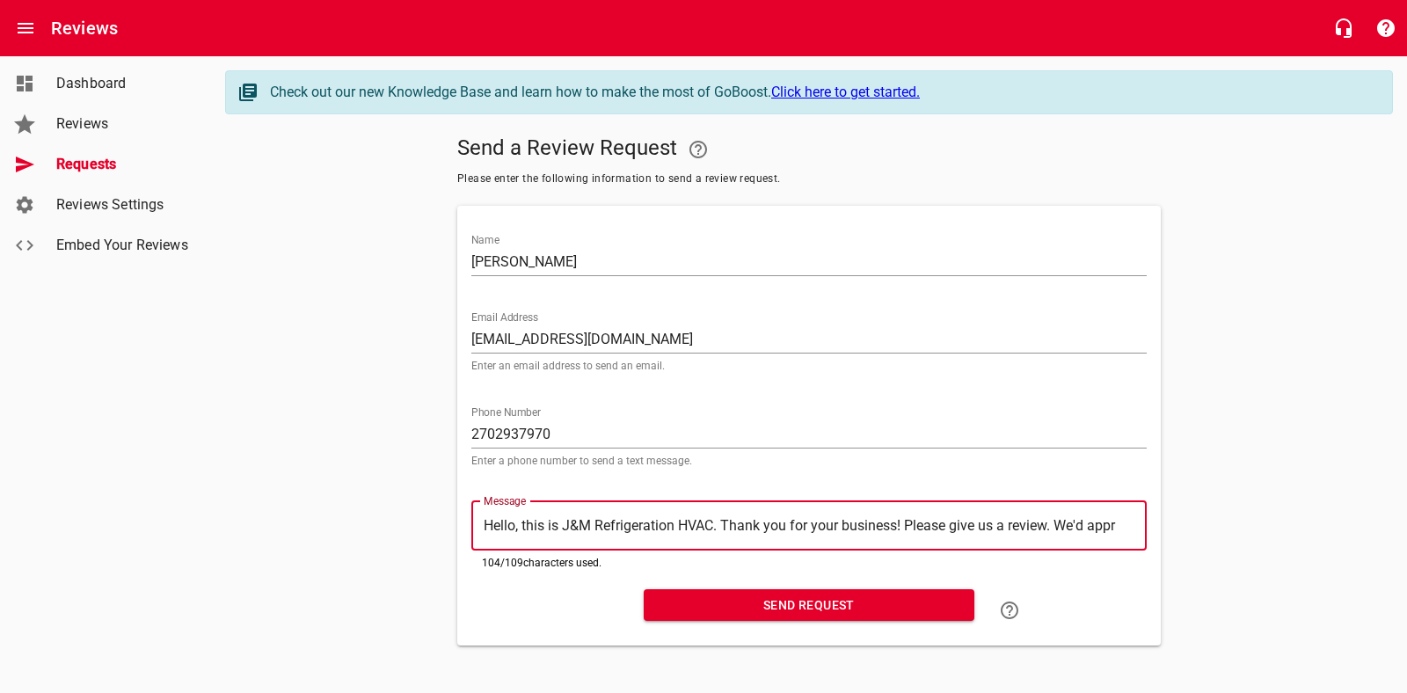
type textarea "Hello, this is J&M Refrigeration HVAC. Thank you for your business! Please give…"
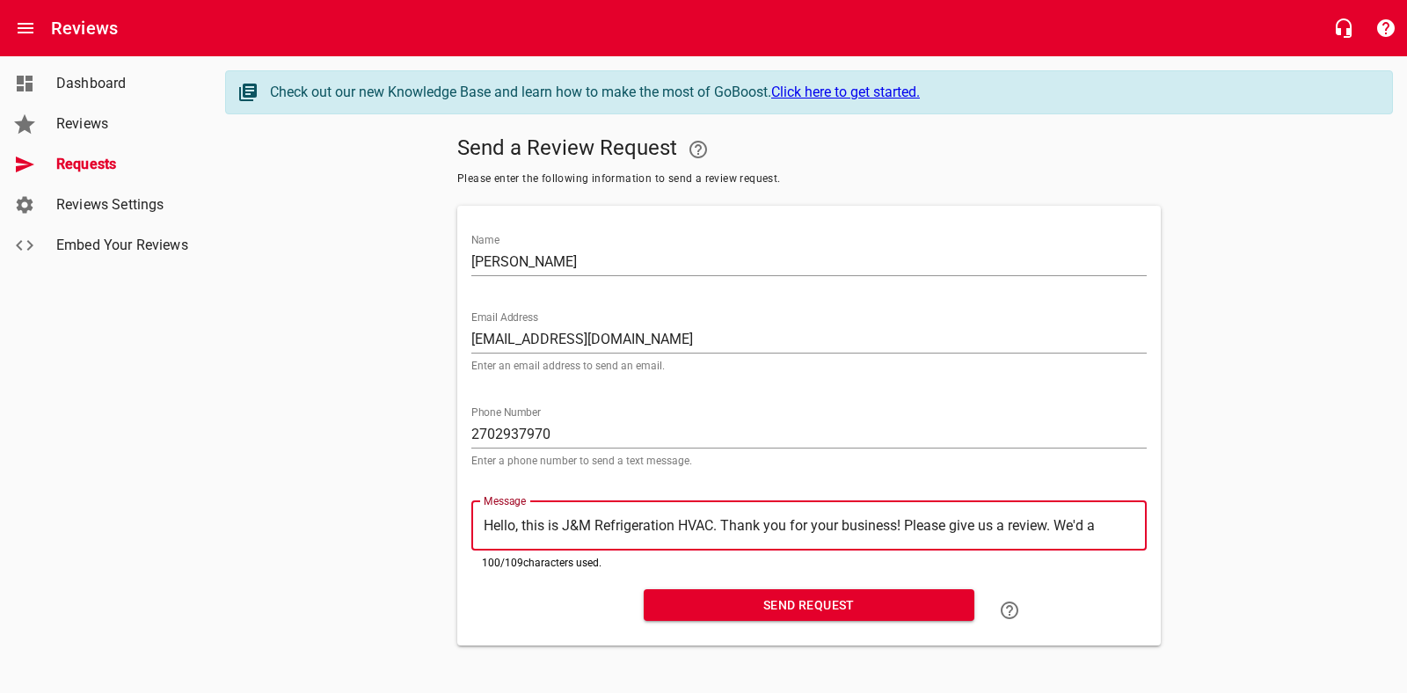
type textarea "Hello, this is J&M Refrigeration HVAC. Thank you for your business! Please give…"
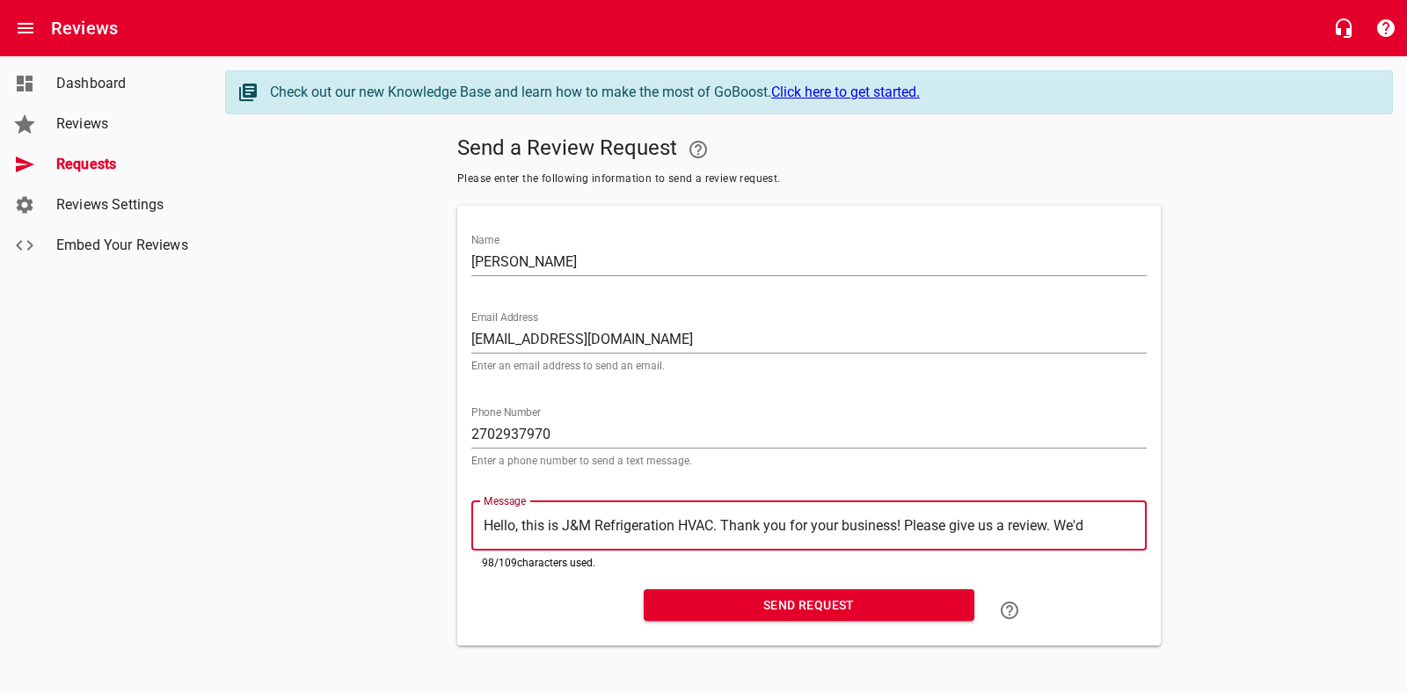
type textarea "Hello, this is J&M Refrigeration HVAC. Thank you for your business! Please give…"
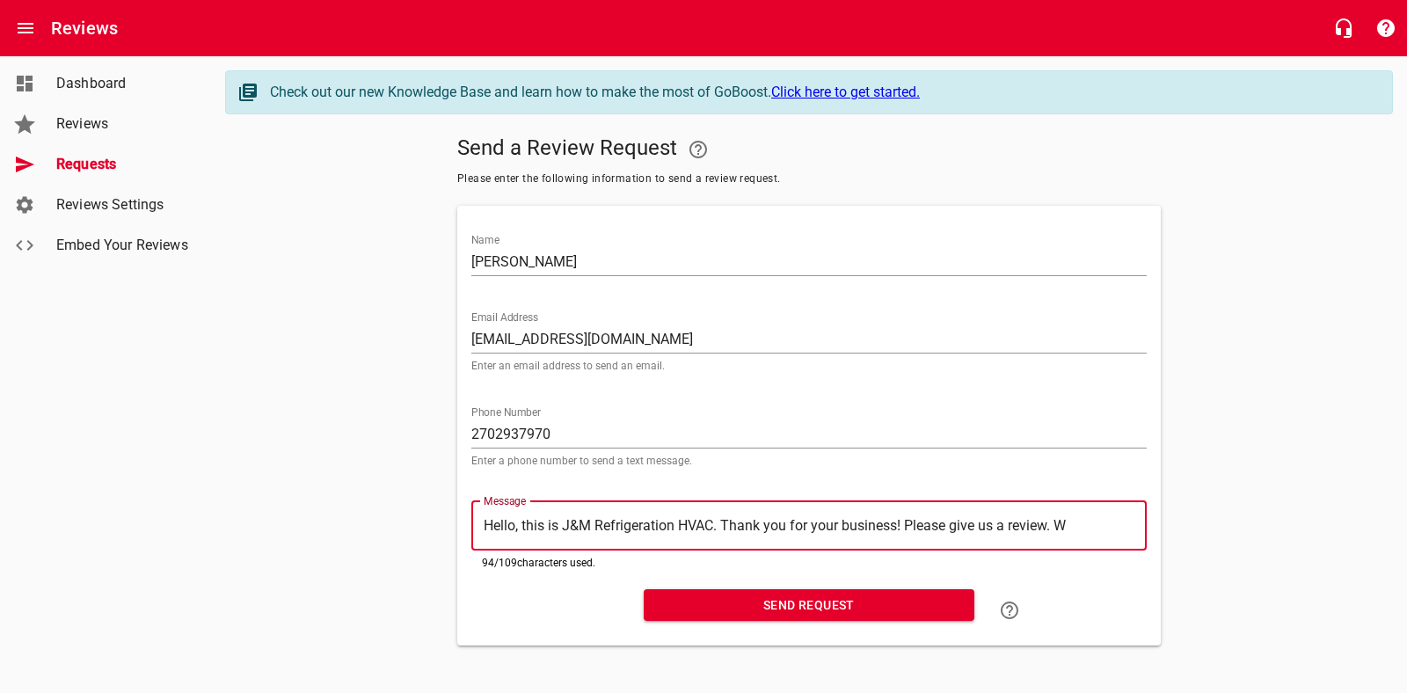
type textarea "Hello, this is J&M Refrigeration HVAC. Thank you for your business! Please give…"
click at [807, 603] on span "Send Request" at bounding box center [809, 605] width 302 height 22
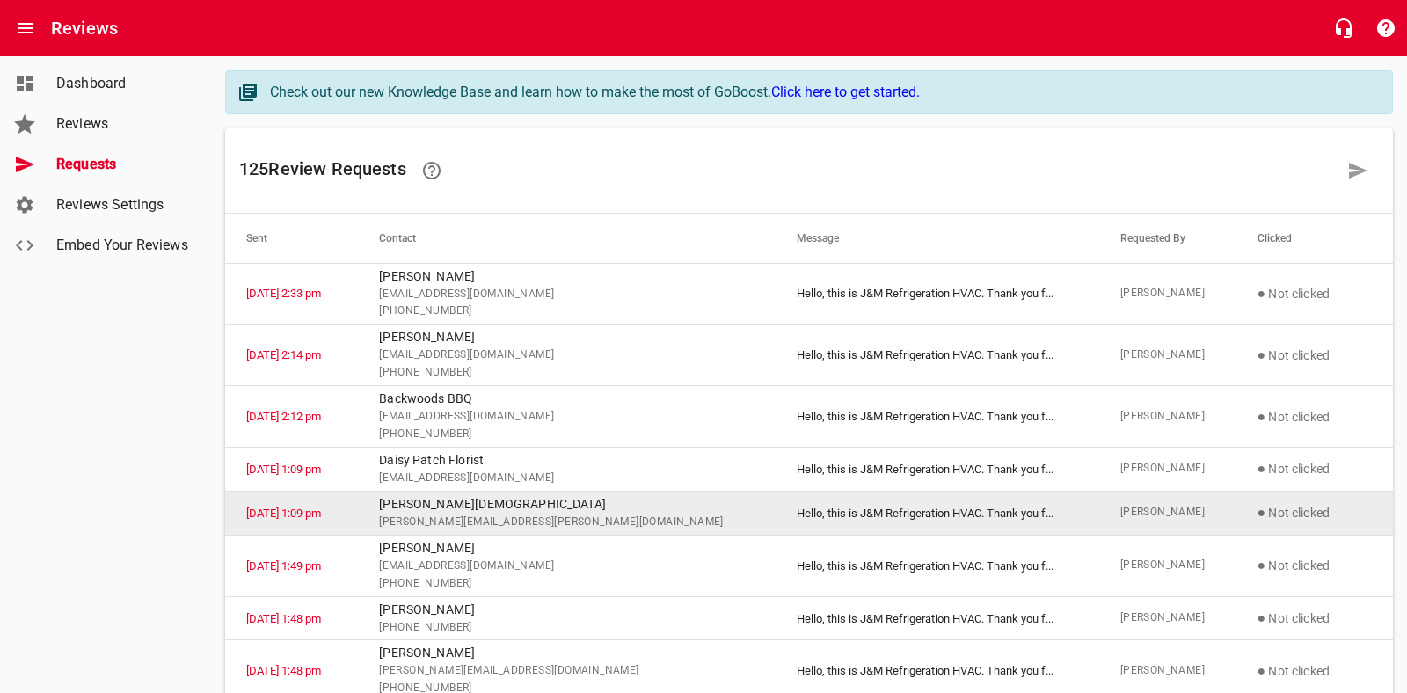
scroll to position [6, 0]
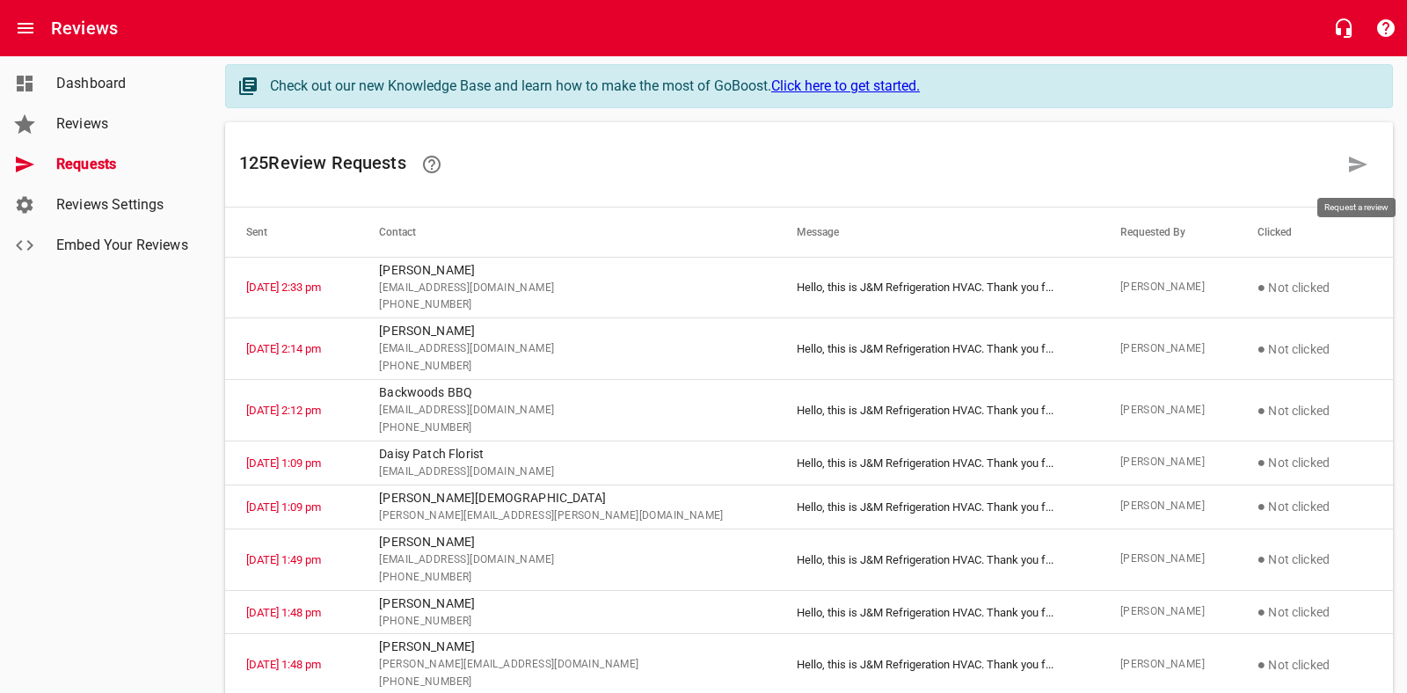
click at [1344, 155] on link at bounding box center [1358, 164] width 42 height 42
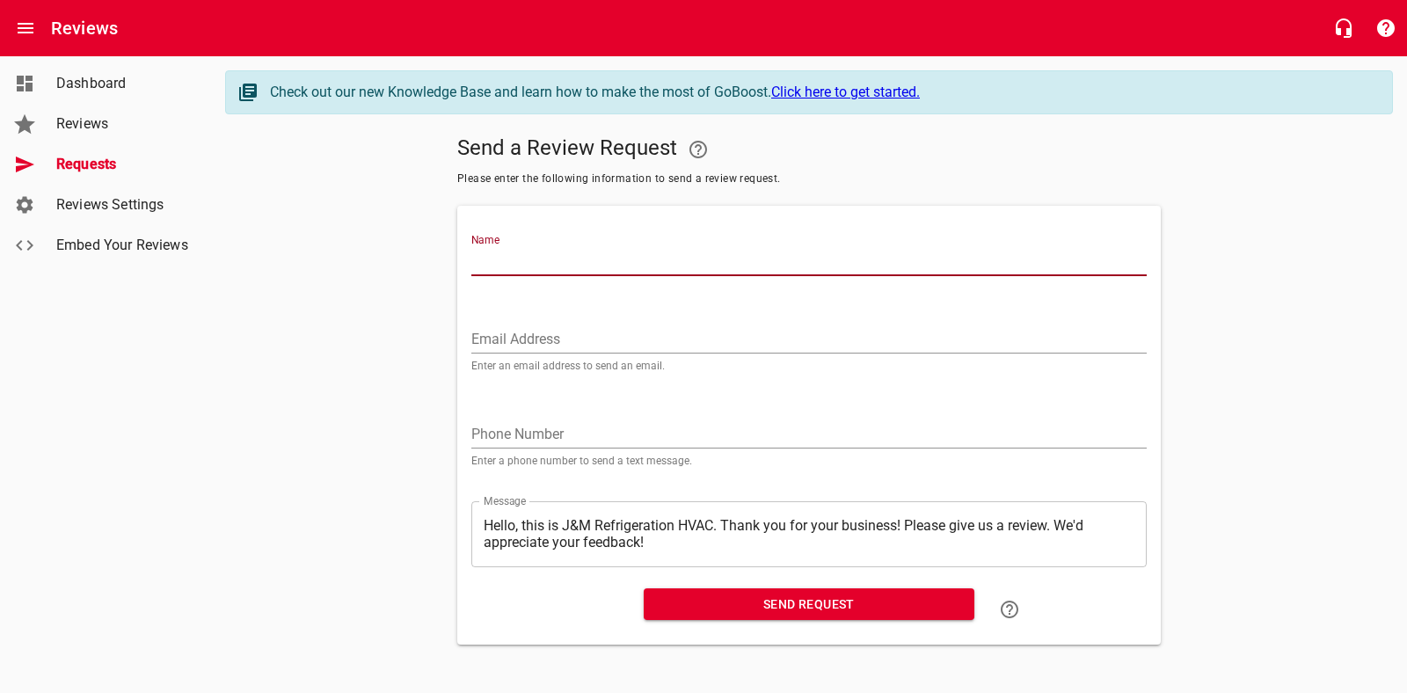
click at [695, 259] on input "Name" at bounding box center [808, 262] width 675 height 28
type input "[PERSON_NAME]"
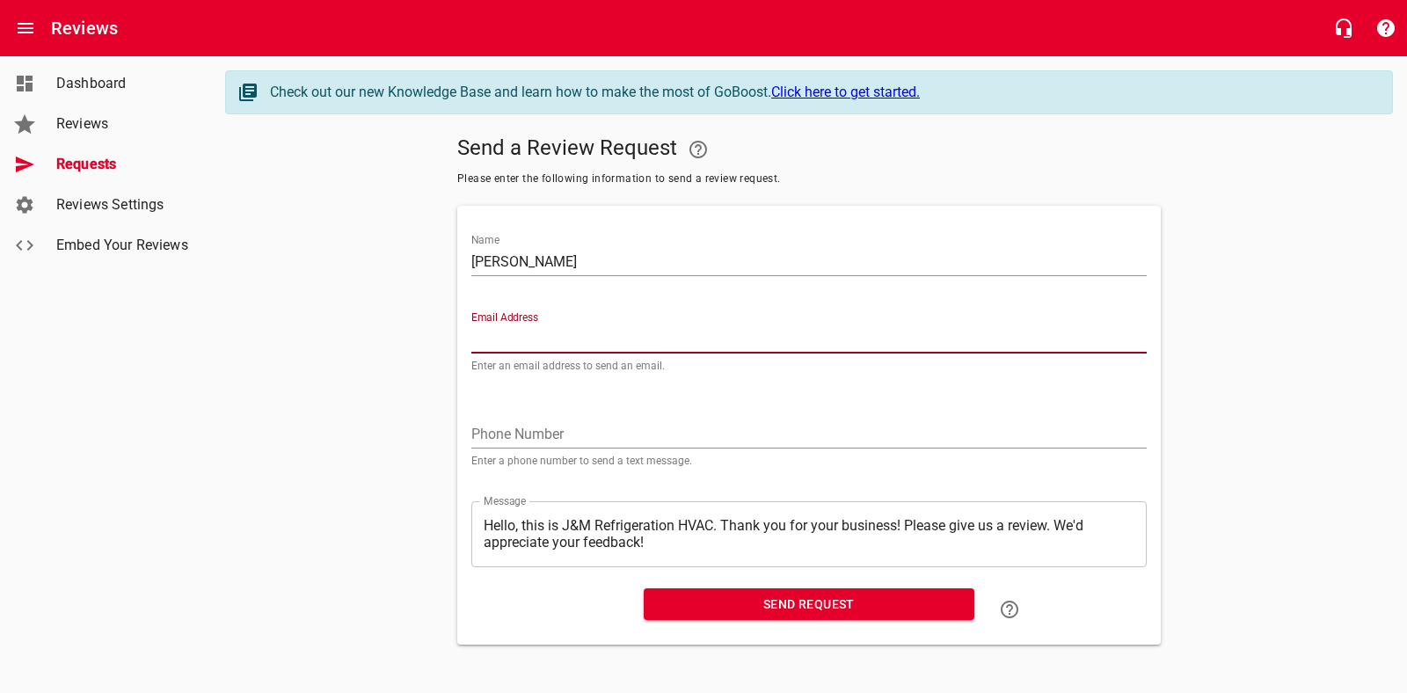
click at [527, 331] on input "Email Address" at bounding box center [808, 339] width 675 height 28
type input "[EMAIL_ADDRESS][DOMAIN_NAME]"
drag, startPoint x: 514, startPoint y: 432, endPoint x: 371, endPoint y: 421, distance: 142.8
click at [513, 432] on input "tel" at bounding box center [808, 434] width 675 height 28
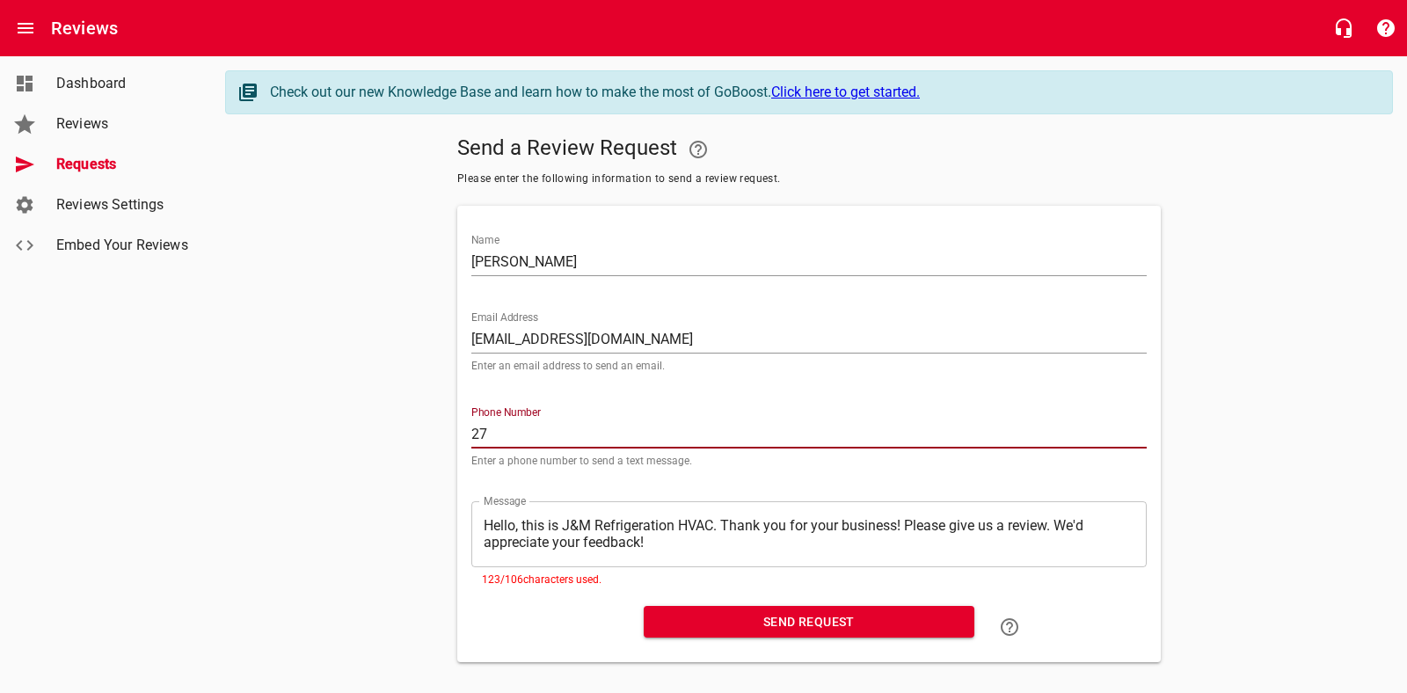
type input "2"
type input "2173779819"
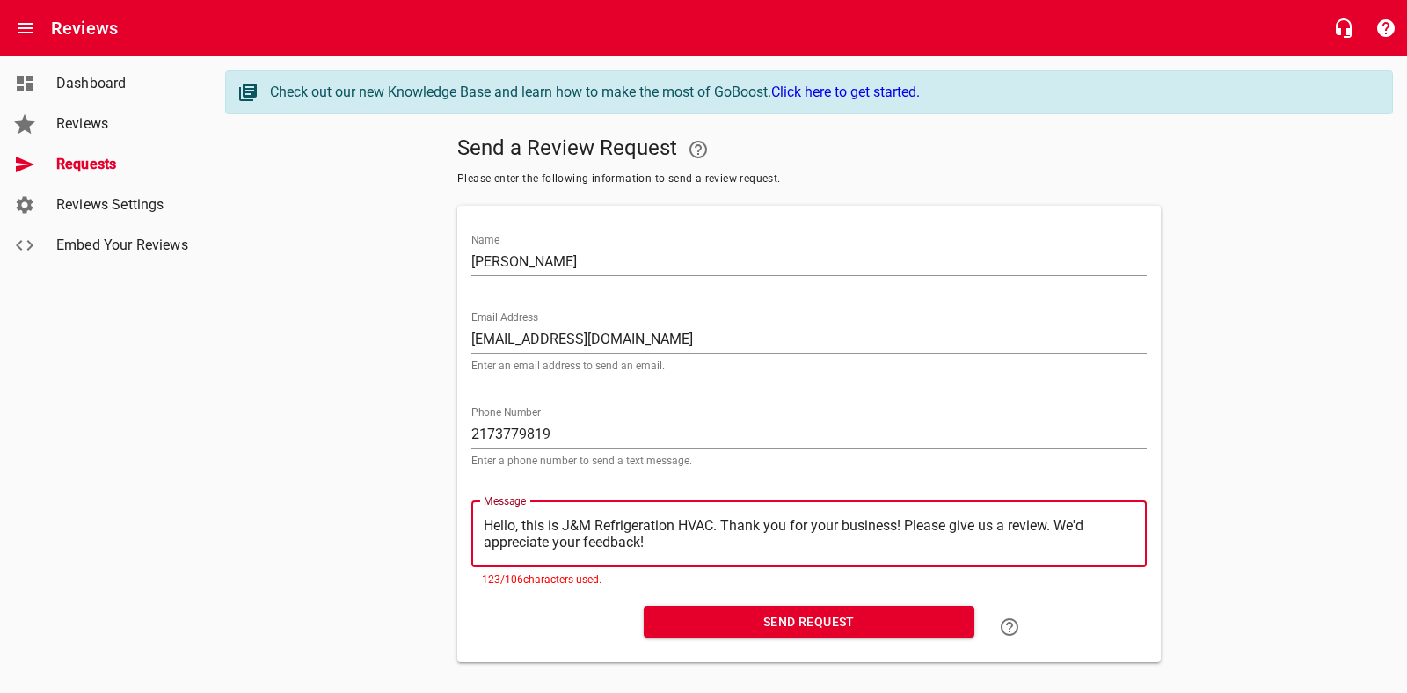
click at [652, 538] on textarea "Hello, this is J&M Refrigeration HVAC. Thank you for your business! Please give…" at bounding box center [809, 533] width 651 height 33
type textarea "Hello, this is J&M Refrigeration HVAC. Thank you for your business! Please give…"
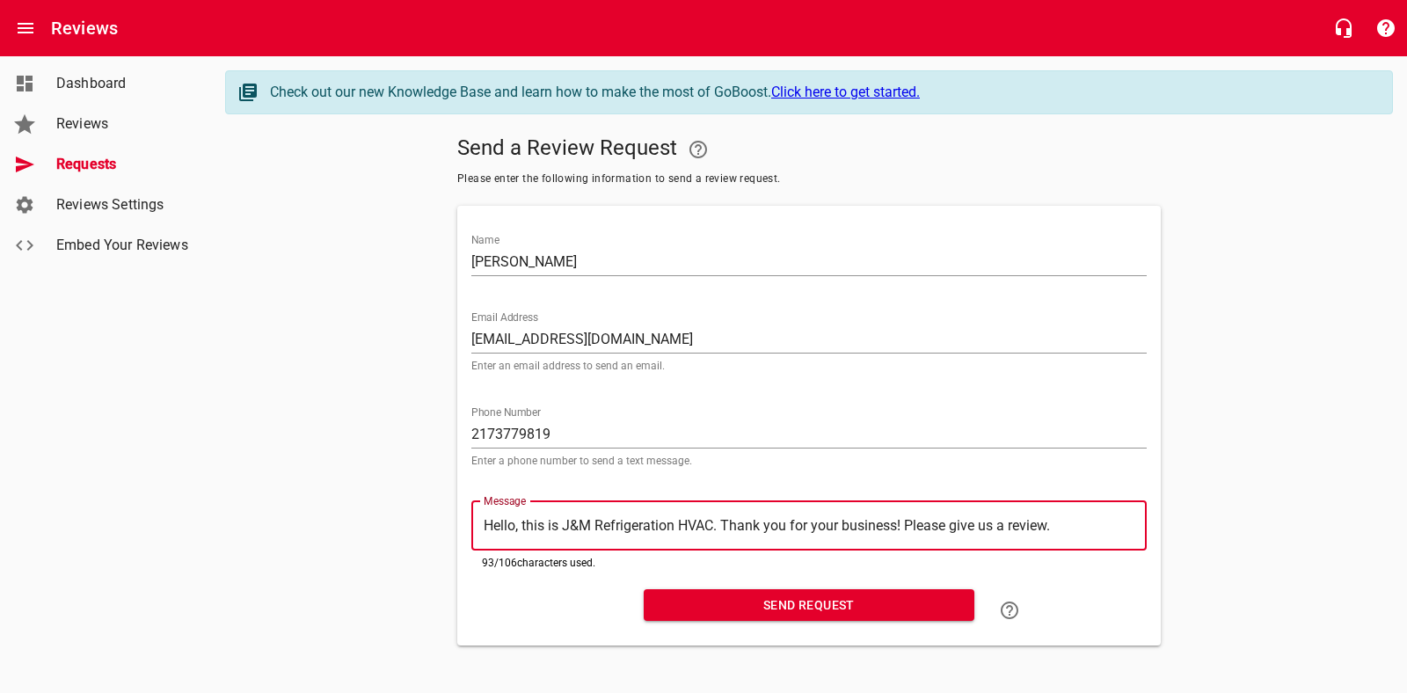
click at [760, 596] on span "Send Request" at bounding box center [809, 605] width 302 height 22
